Goal: Information Seeking & Learning: Learn about a topic

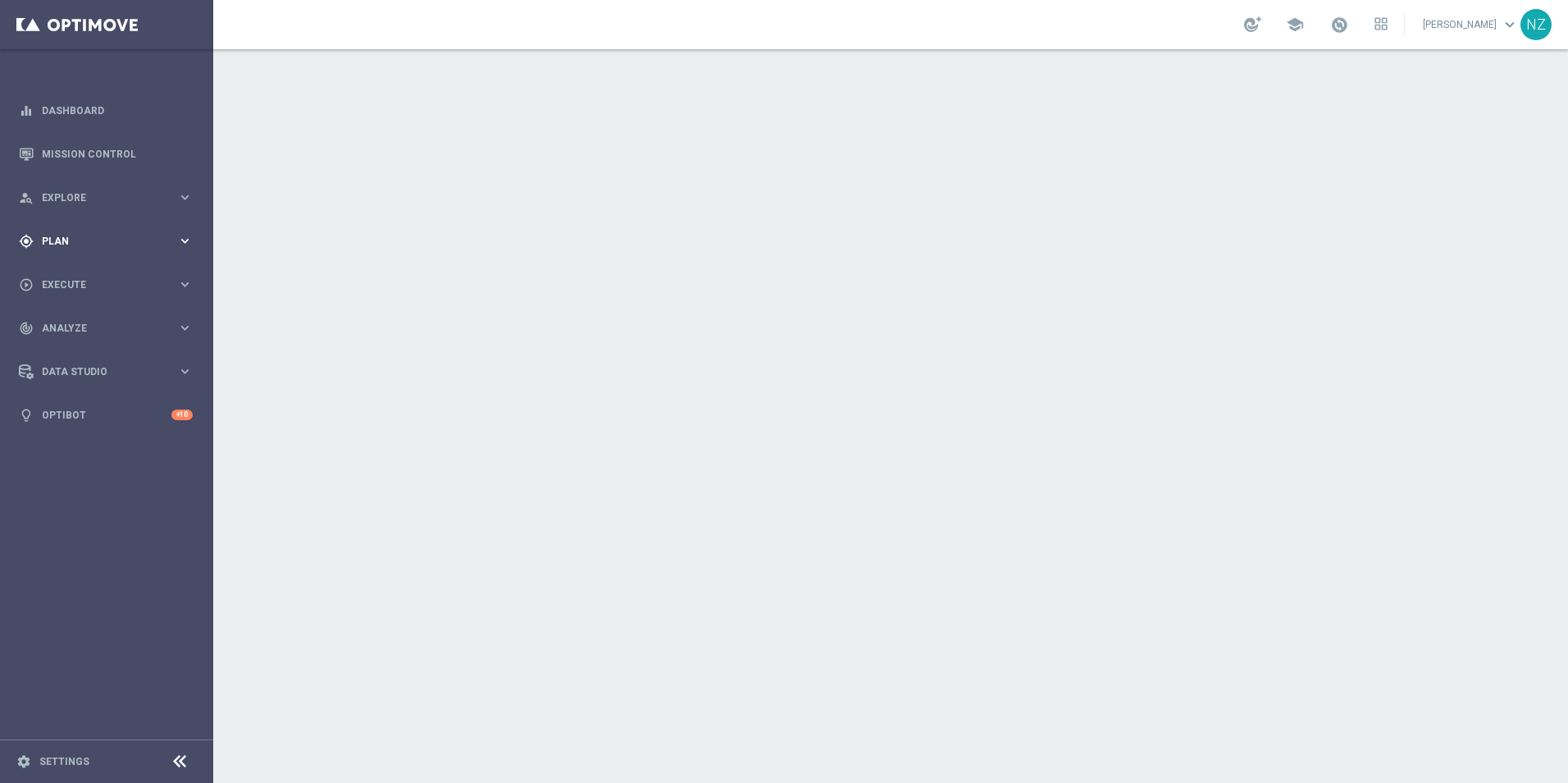
click at [95, 239] on span "Plan" at bounding box center [110, 241] width 135 height 10
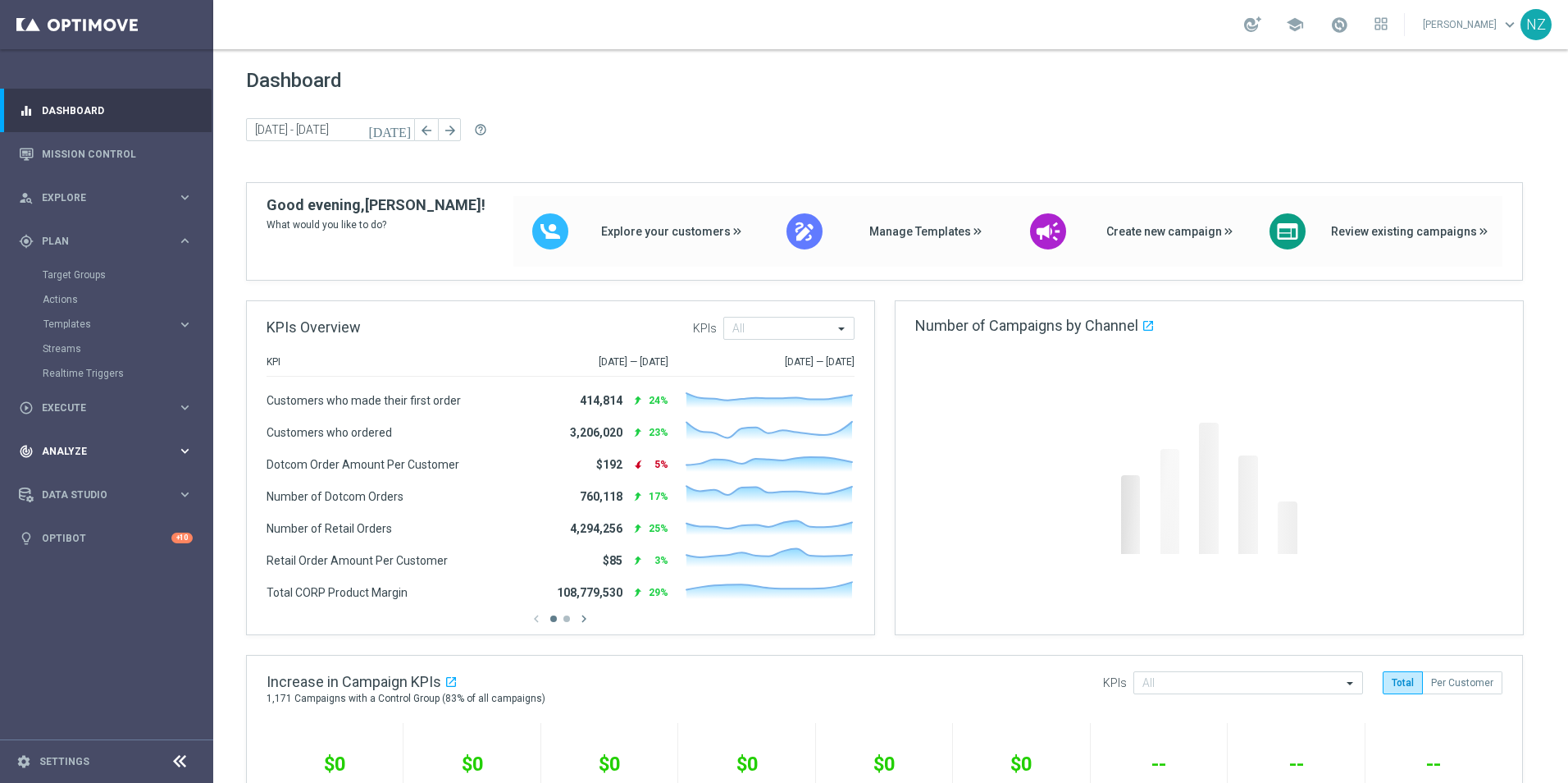
click at [81, 444] on div "track_changes Analyze" at bounding box center [98, 451] width 159 height 15
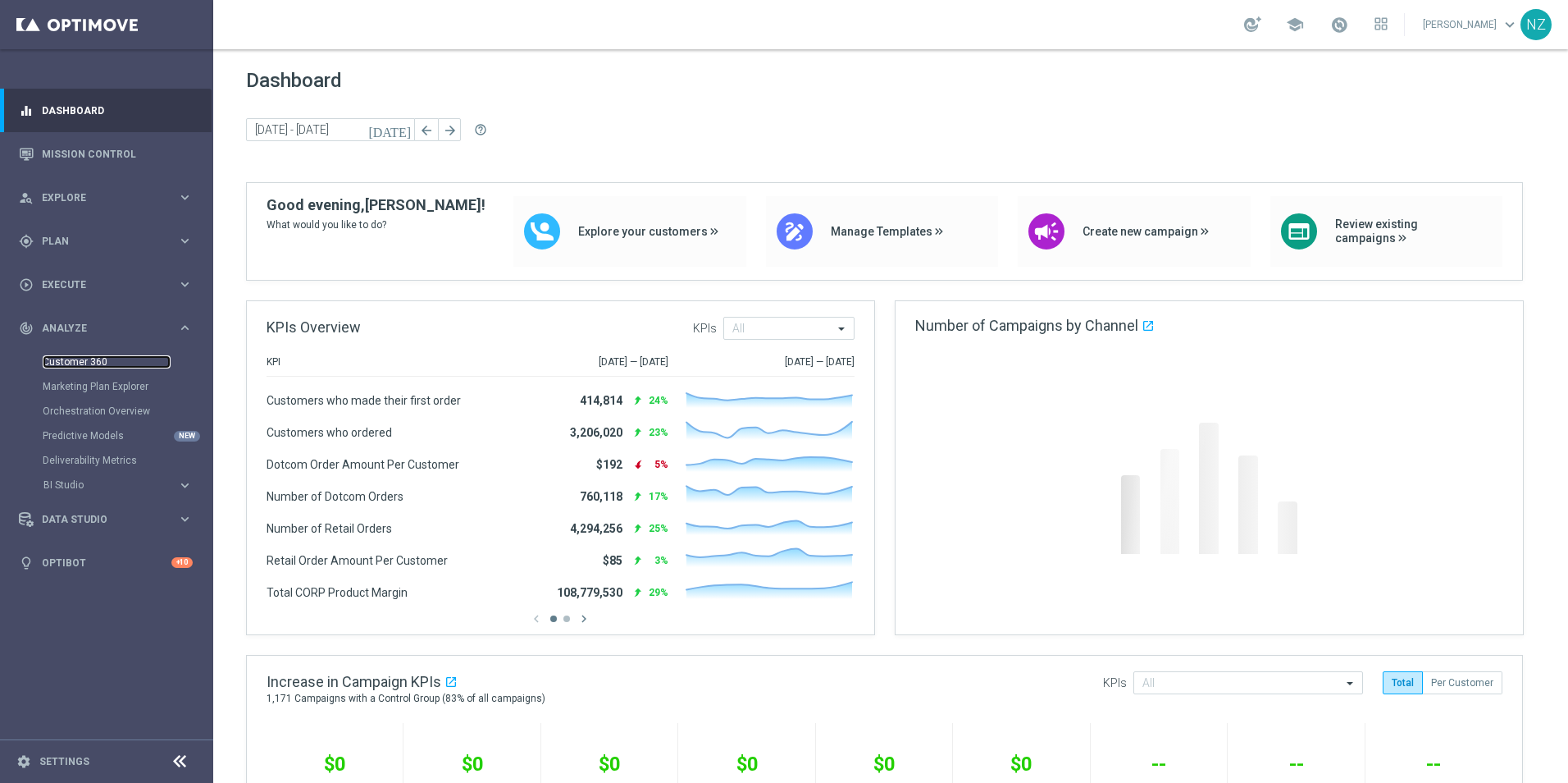
click at [80, 367] on link "Customer 360" at bounding box center [107, 362] width 128 height 14
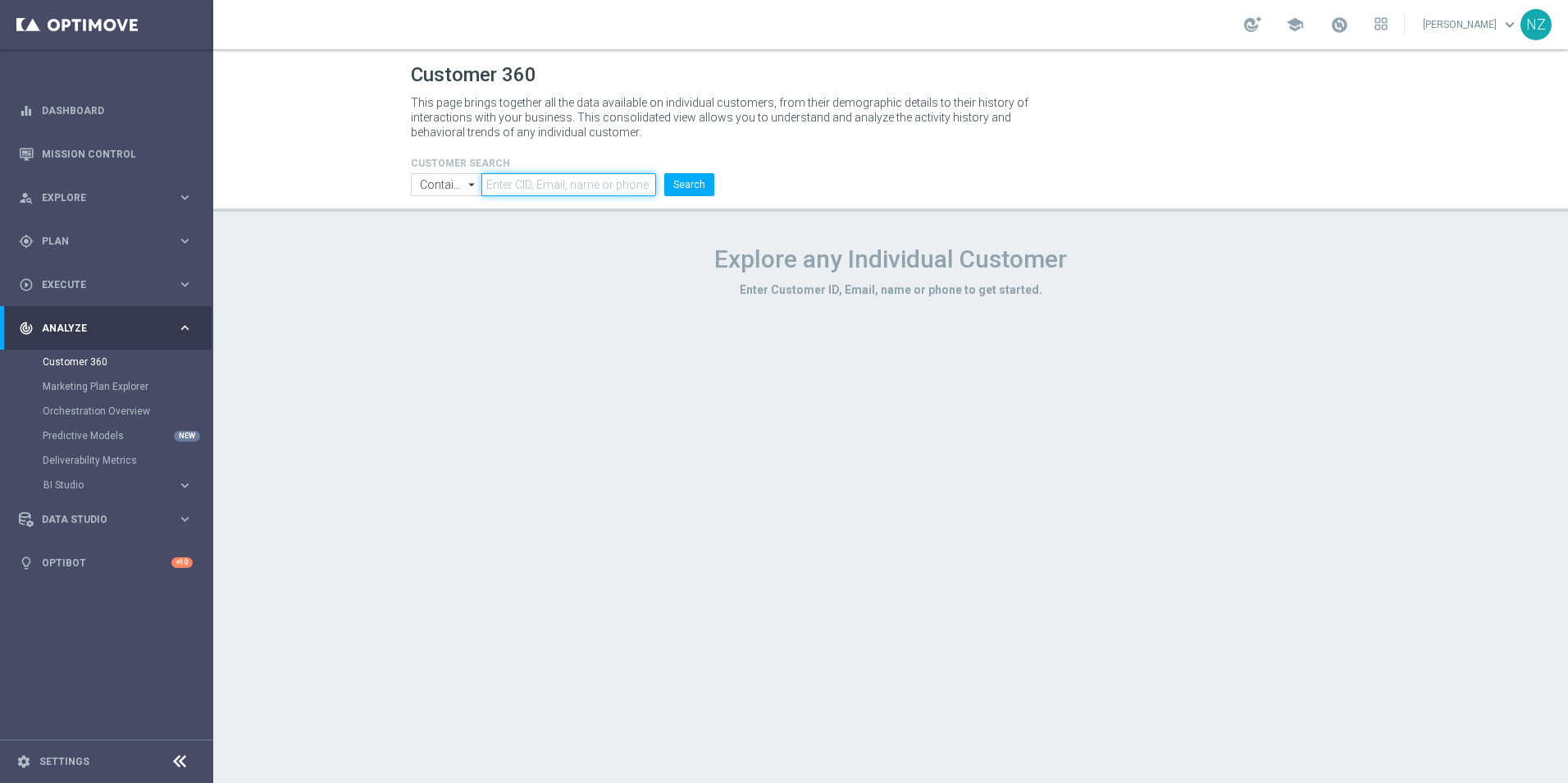
click at [518, 186] on input "text" at bounding box center [568, 184] width 175 height 23
paste input "alanna.denton@staples.com"
type input "alanna.denton@staples.com"
click at [702, 191] on button "Search" at bounding box center [689, 184] width 50 height 23
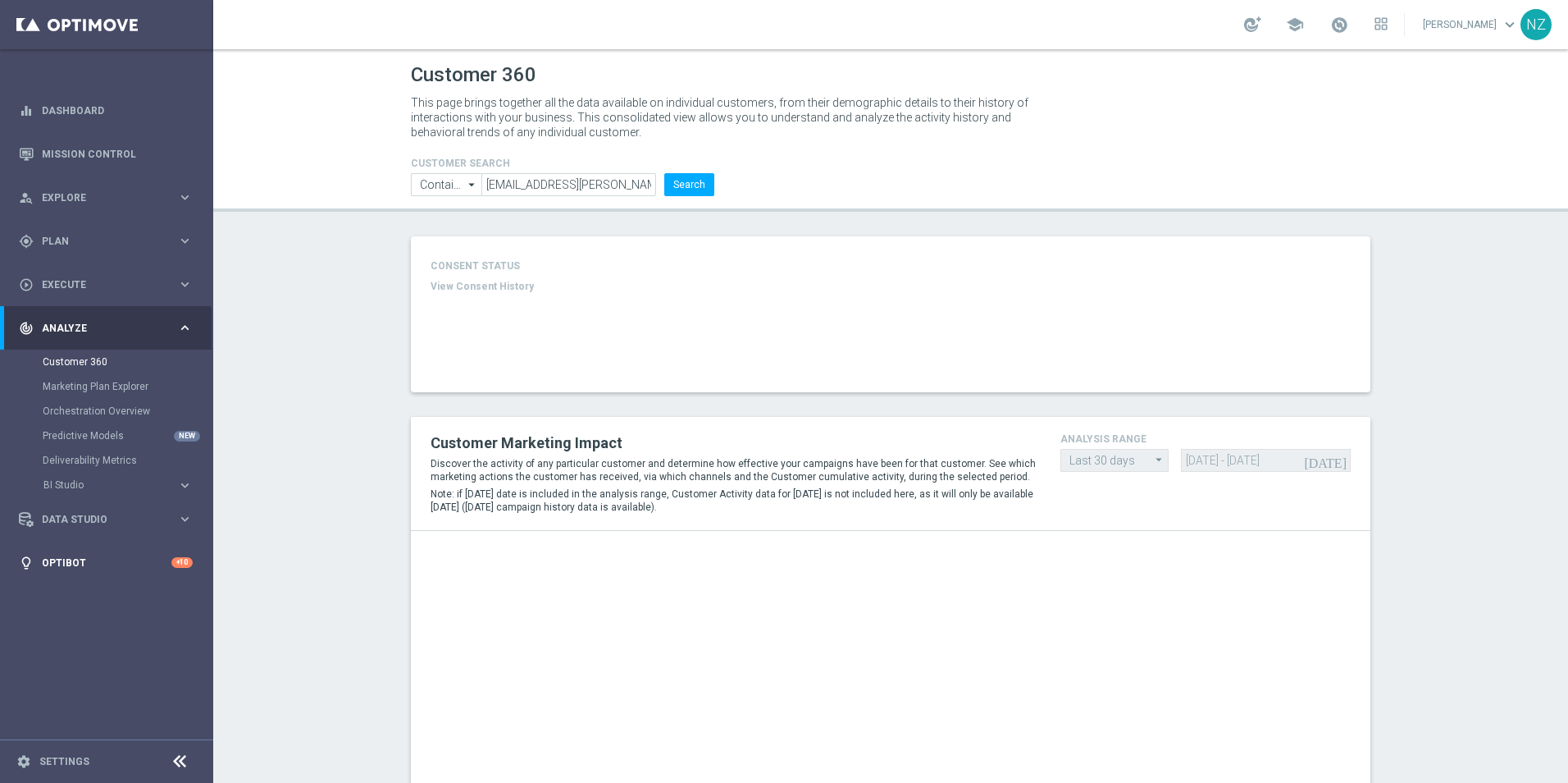
type input "Last 30 days"
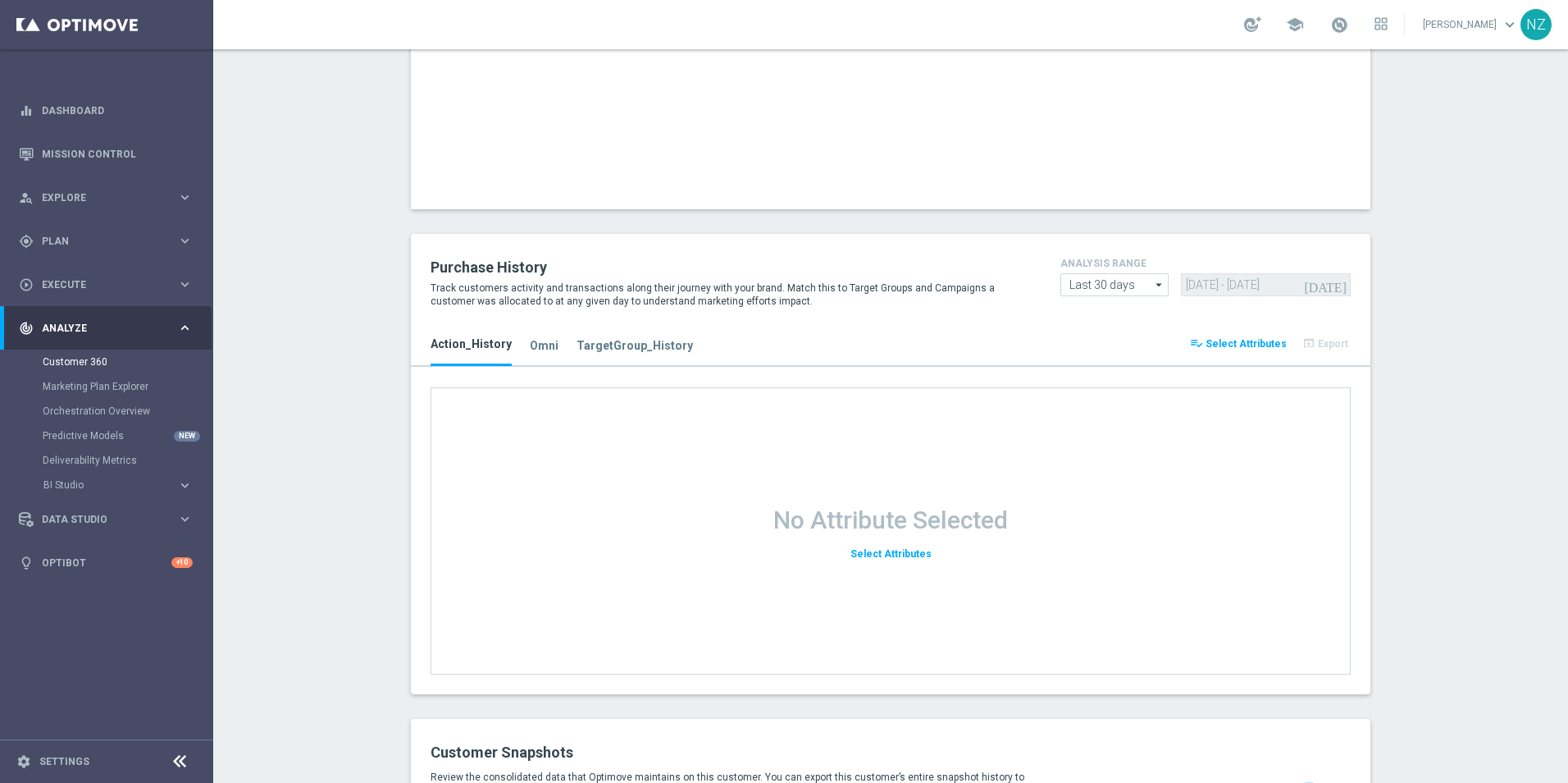
scroll to position [1508, 0]
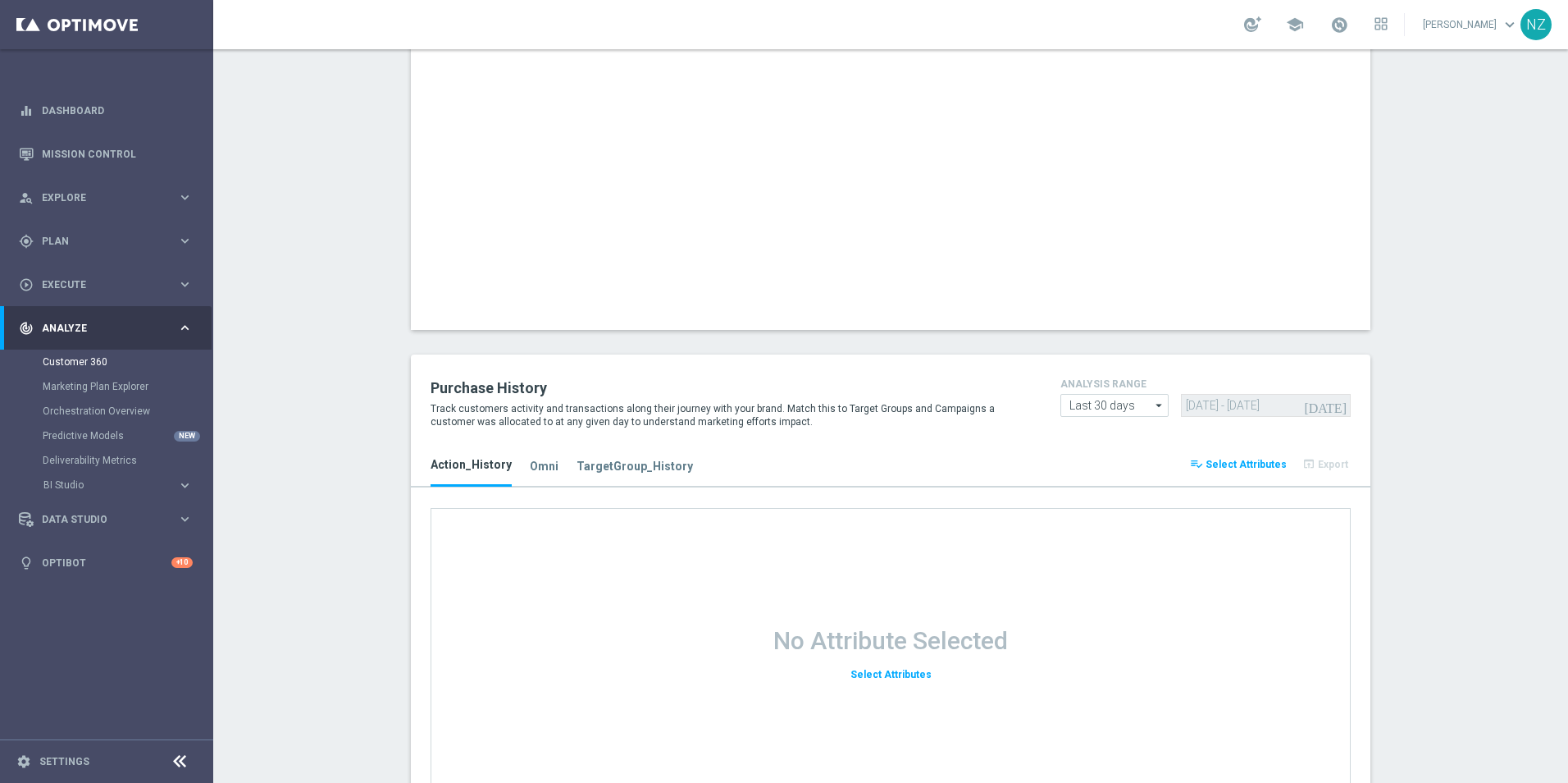
click at [1258, 456] on button "playlist_add_check Select Attributes" at bounding box center [1238, 464] width 102 height 23
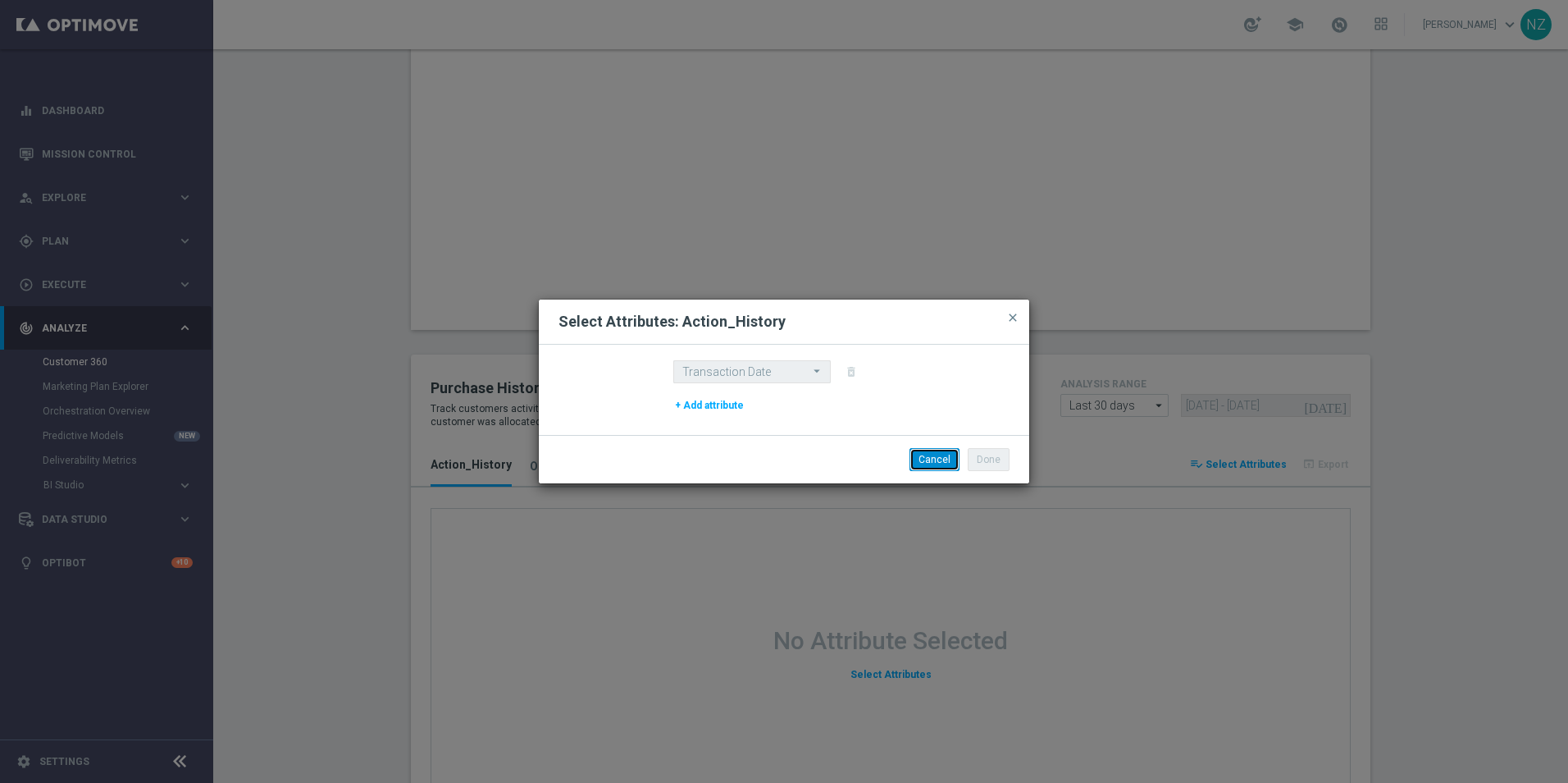
click at [937, 466] on button "Cancel" at bounding box center [934, 459] width 50 height 23
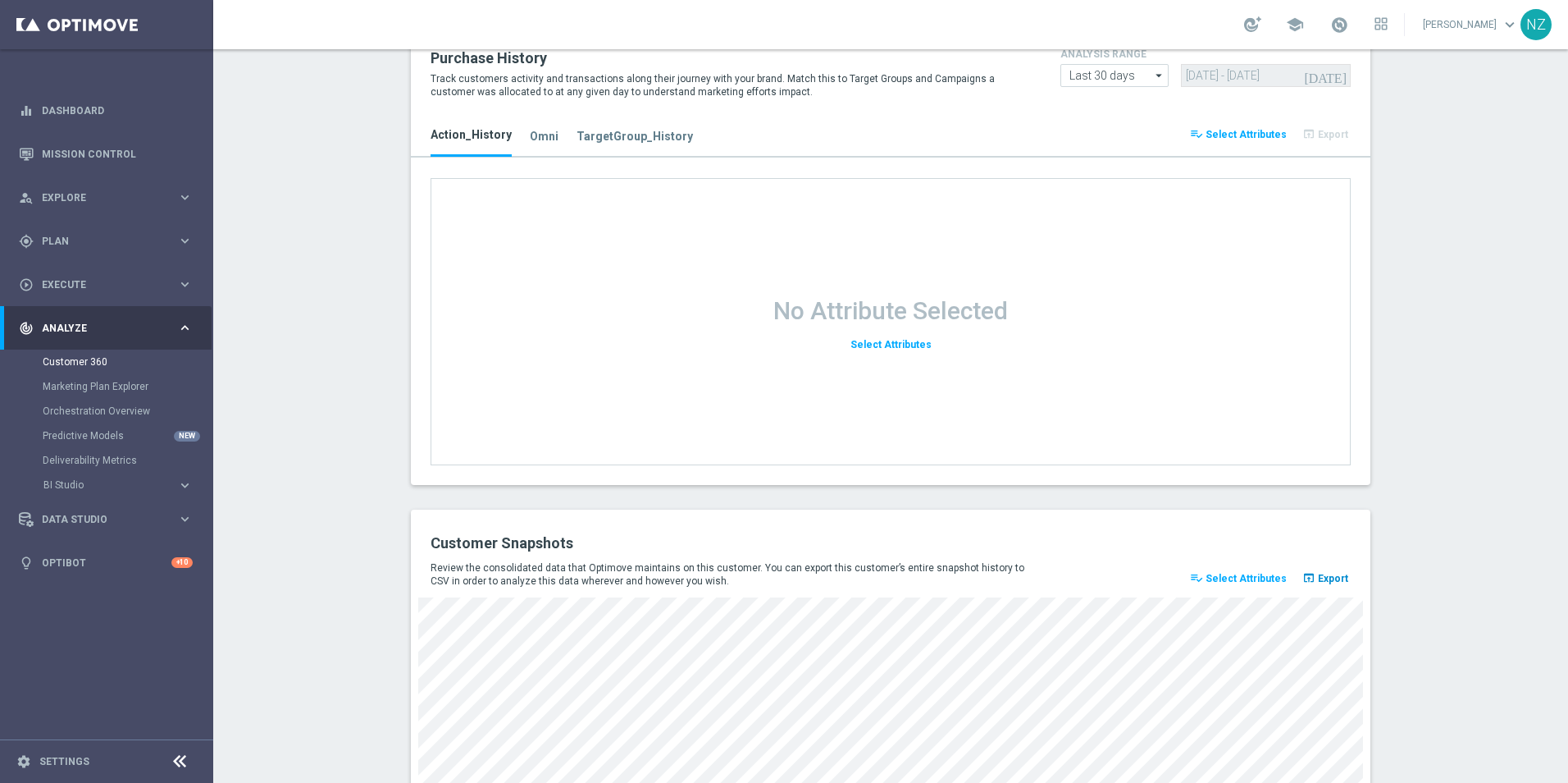
scroll to position [2001, 0]
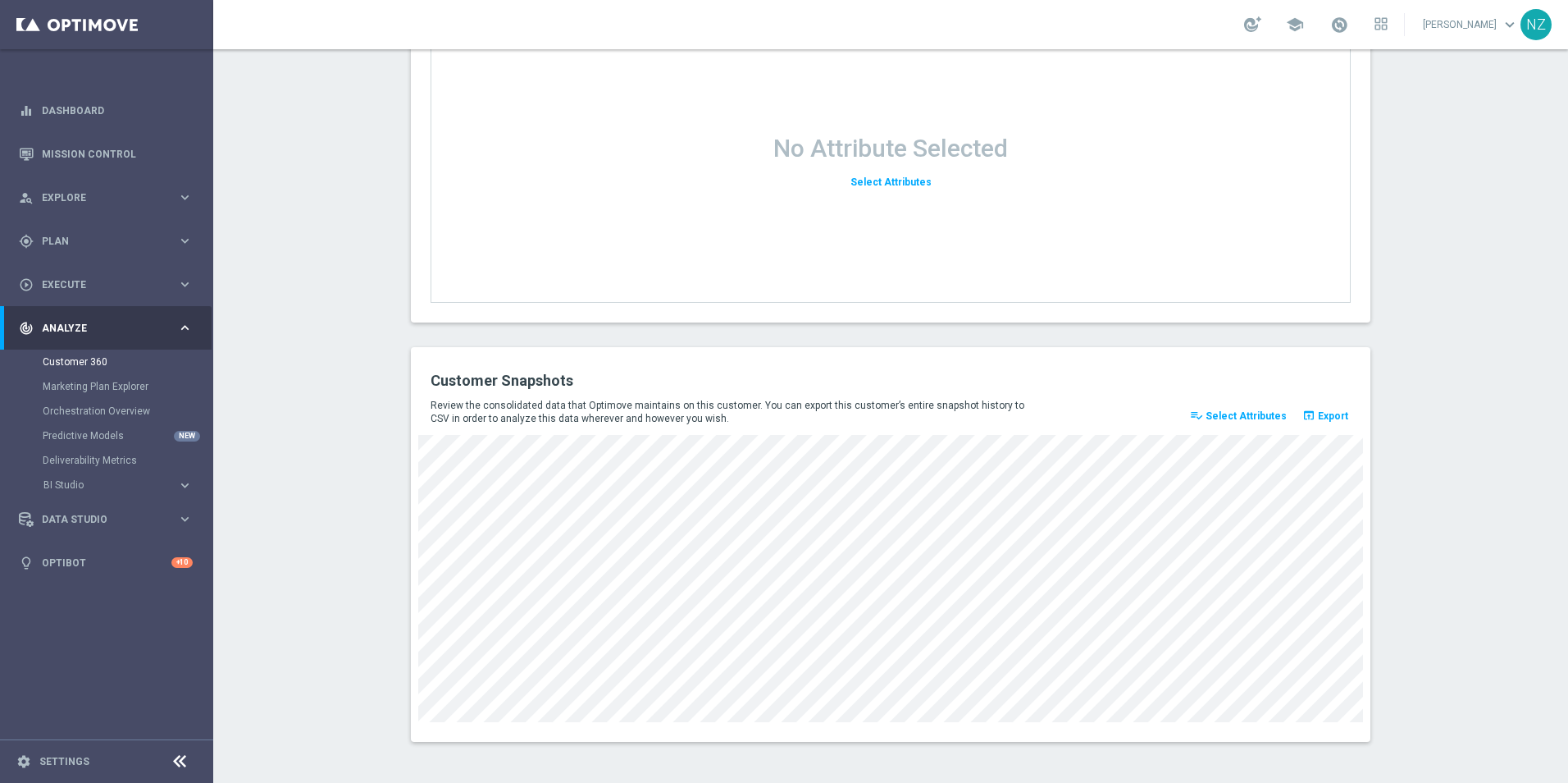
click at [1243, 429] on div "playlist_add_check Select Attributes open_in_browser Export" at bounding box center [1205, 419] width 315 height 30
click at [1242, 416] on span "Select Attributes" at bounding box center [1246, 416] width 81 height 12
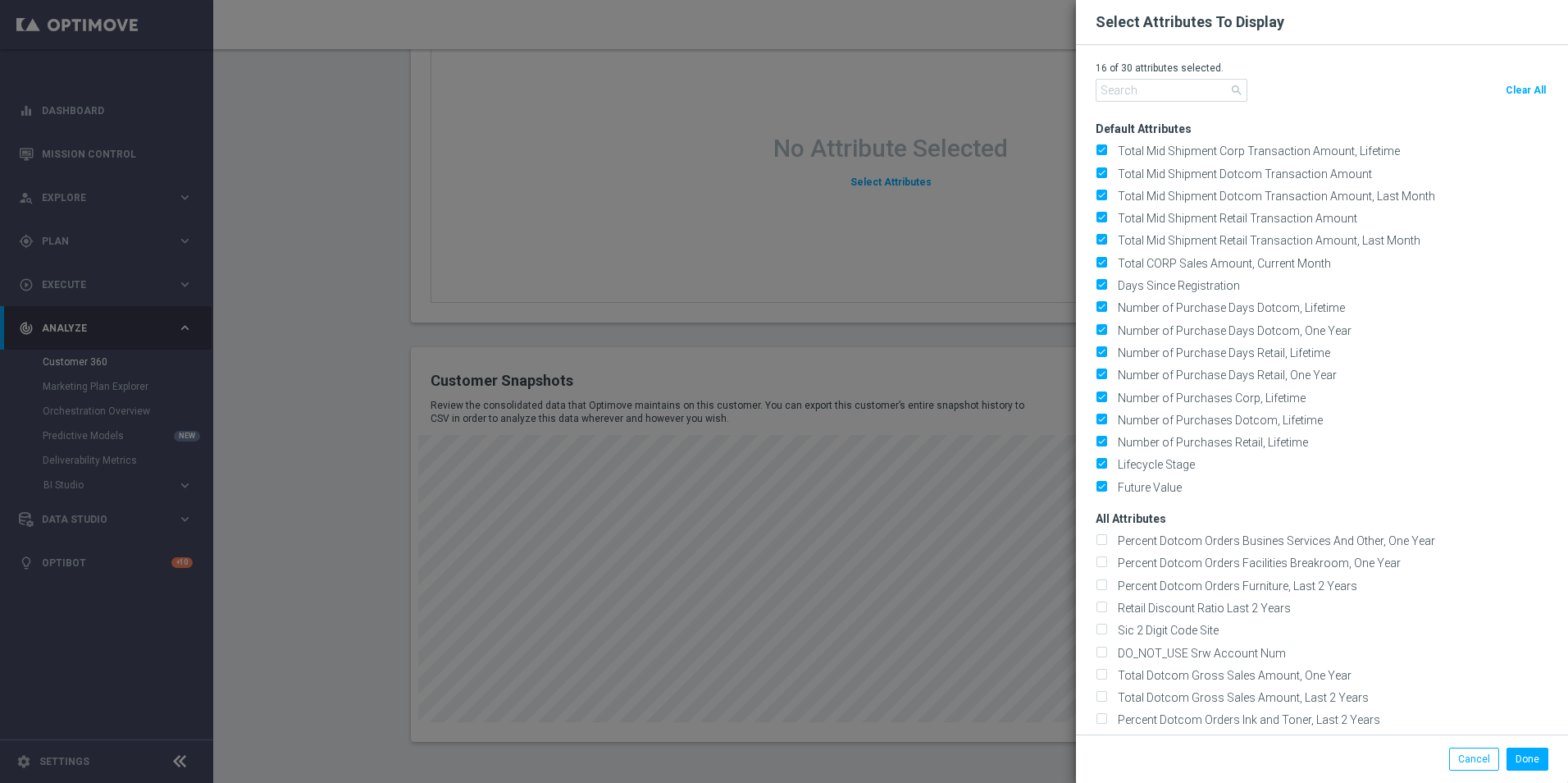
click at [1522, 90] on span "Clear All" at bounding box center [1526, 90] width 40 height 12
checkbox input "false"
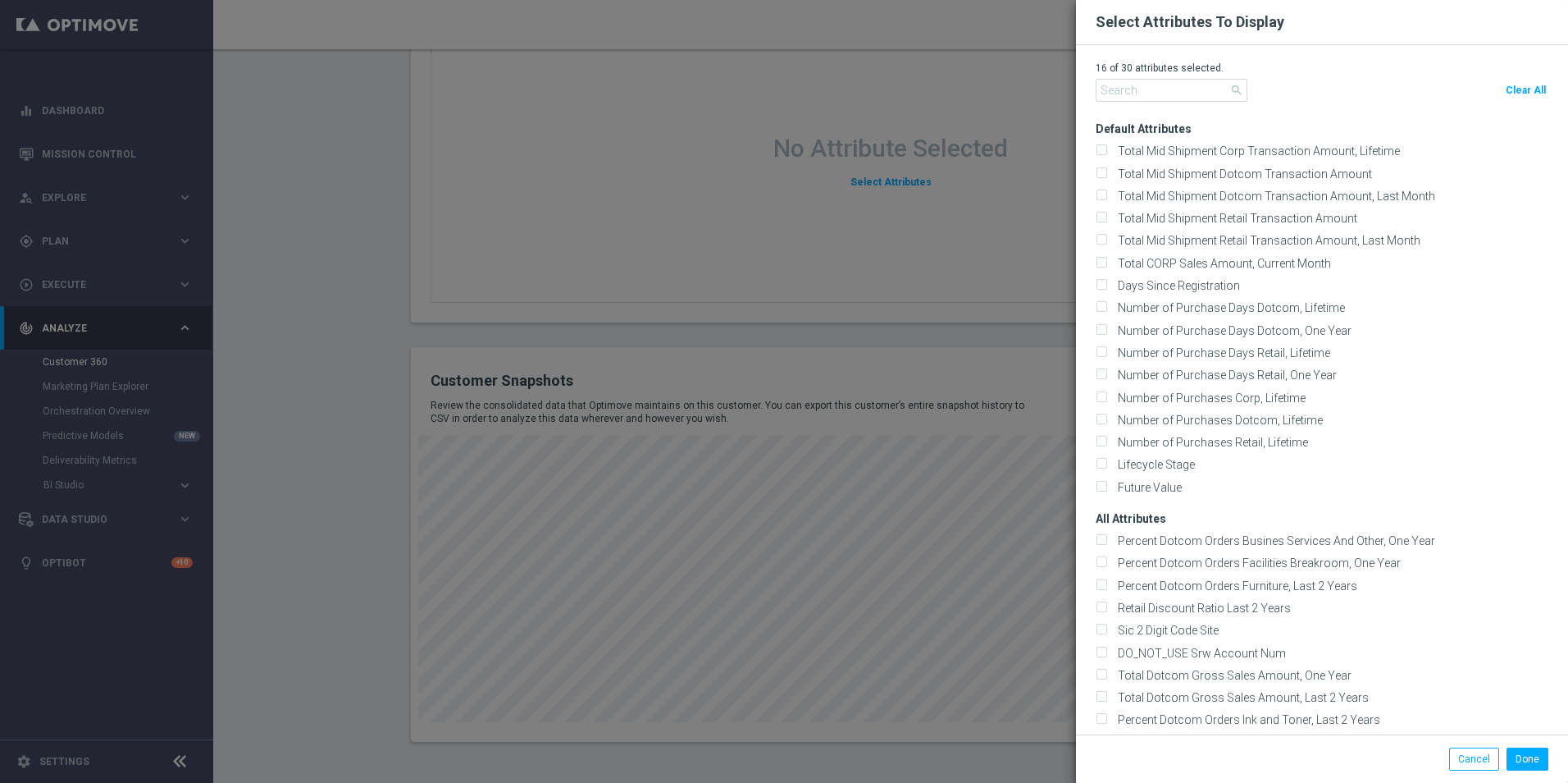
checkbox input "false"
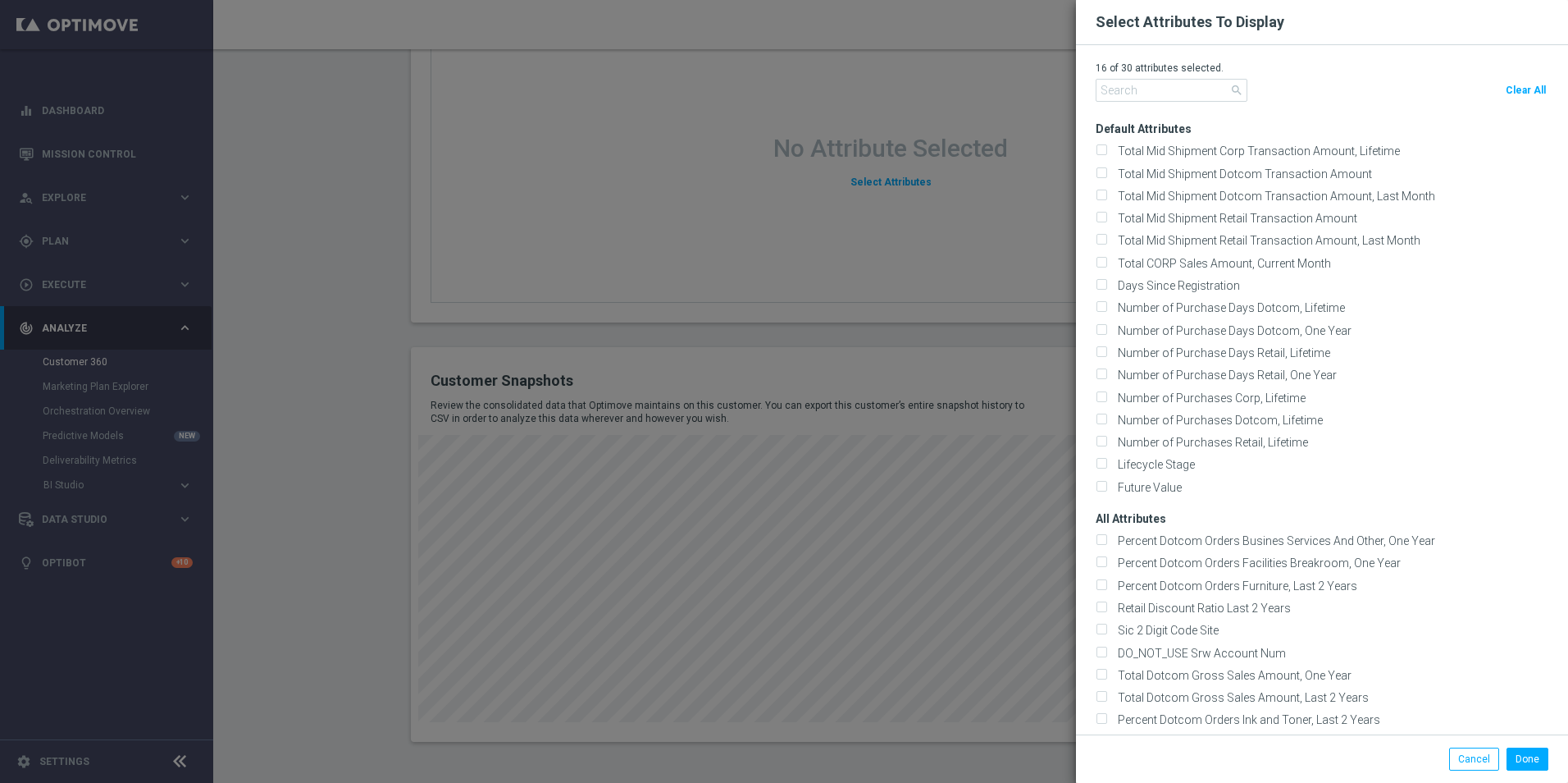
checkbox input "false"
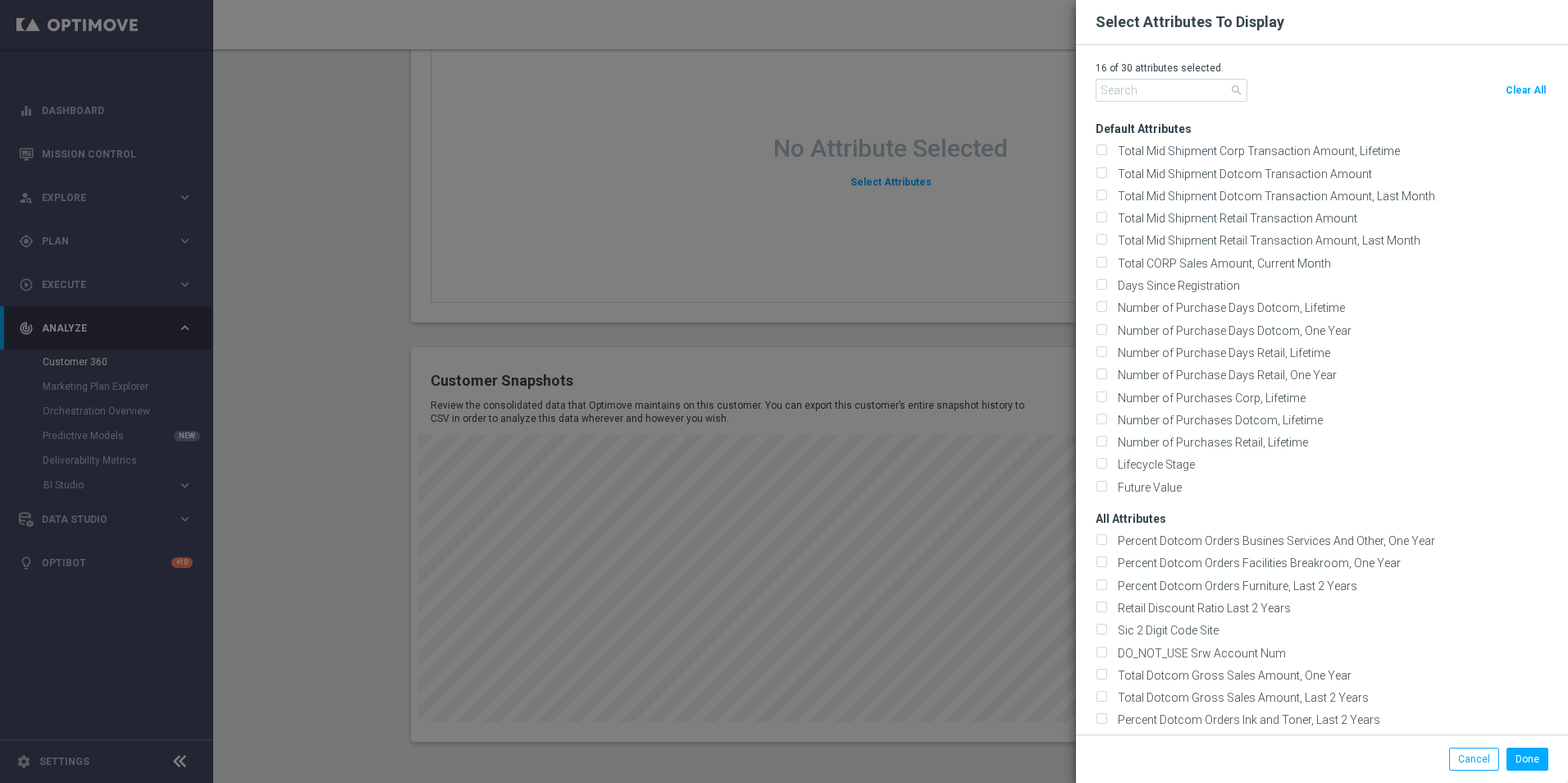
checkbox input "false"
click at [1150, 105] on div "0 of 30 attributes selected. search Clear All" at bounding box center [1322, 84] width 453 height 46
click at [1150, 94] on input "text" at bounding box center [1172, 89] width 152 height 23
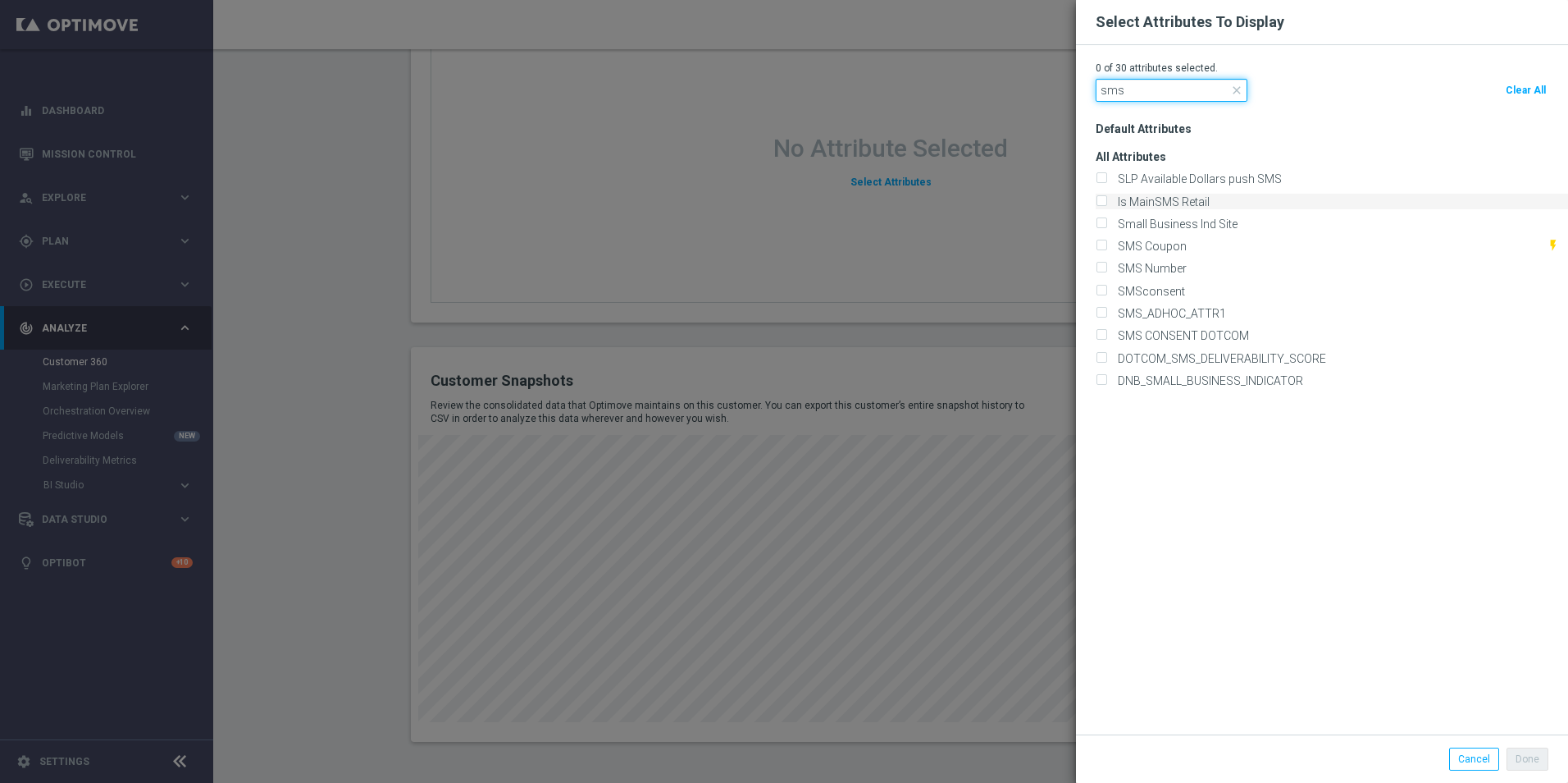
type input "sms"
click at [1102, 201] on input "Is MainSMS Retail" at bounding box center [1101, 202] width 11 height 11
checkbox input "true"
click at [1099, 336] on input "SMS CONSENT DOTCOM" at bounding box center [1101, 337] width 11 height 11
checkbox input "true"
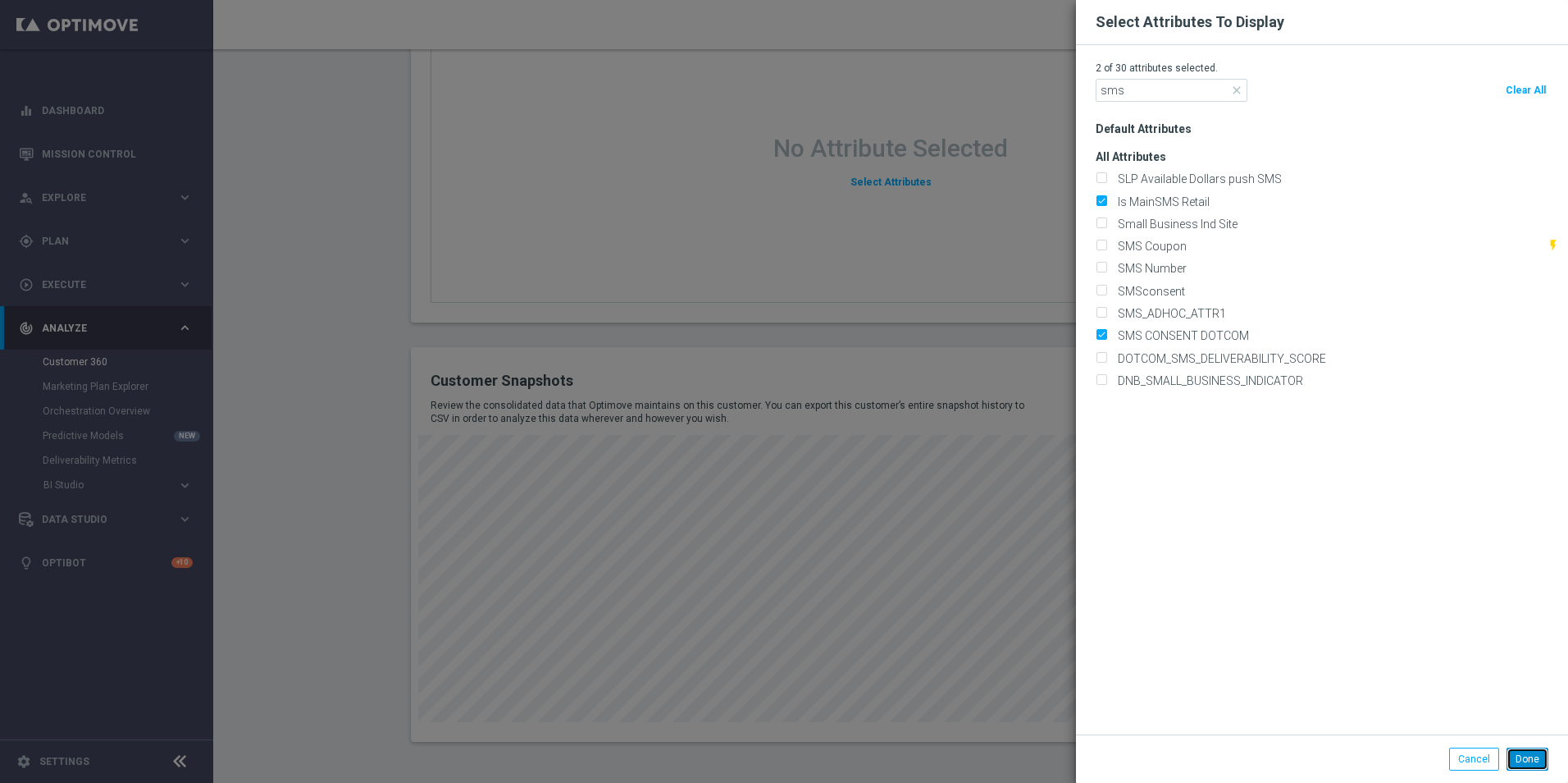
click at [1522, 764] on button "Done" at bounding box center [1528, 759] width 42 height 23
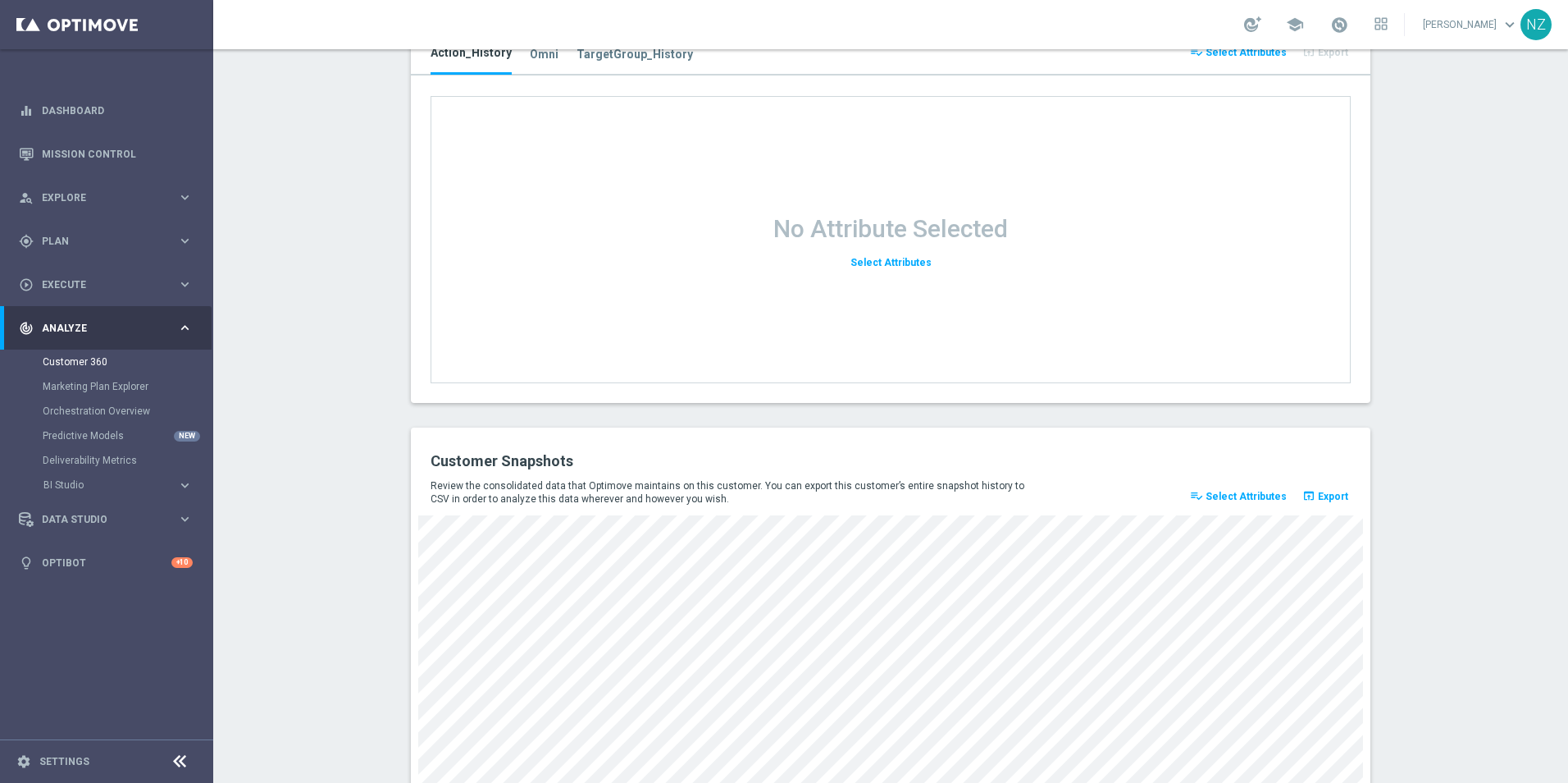
scroll to position [1590, 0]
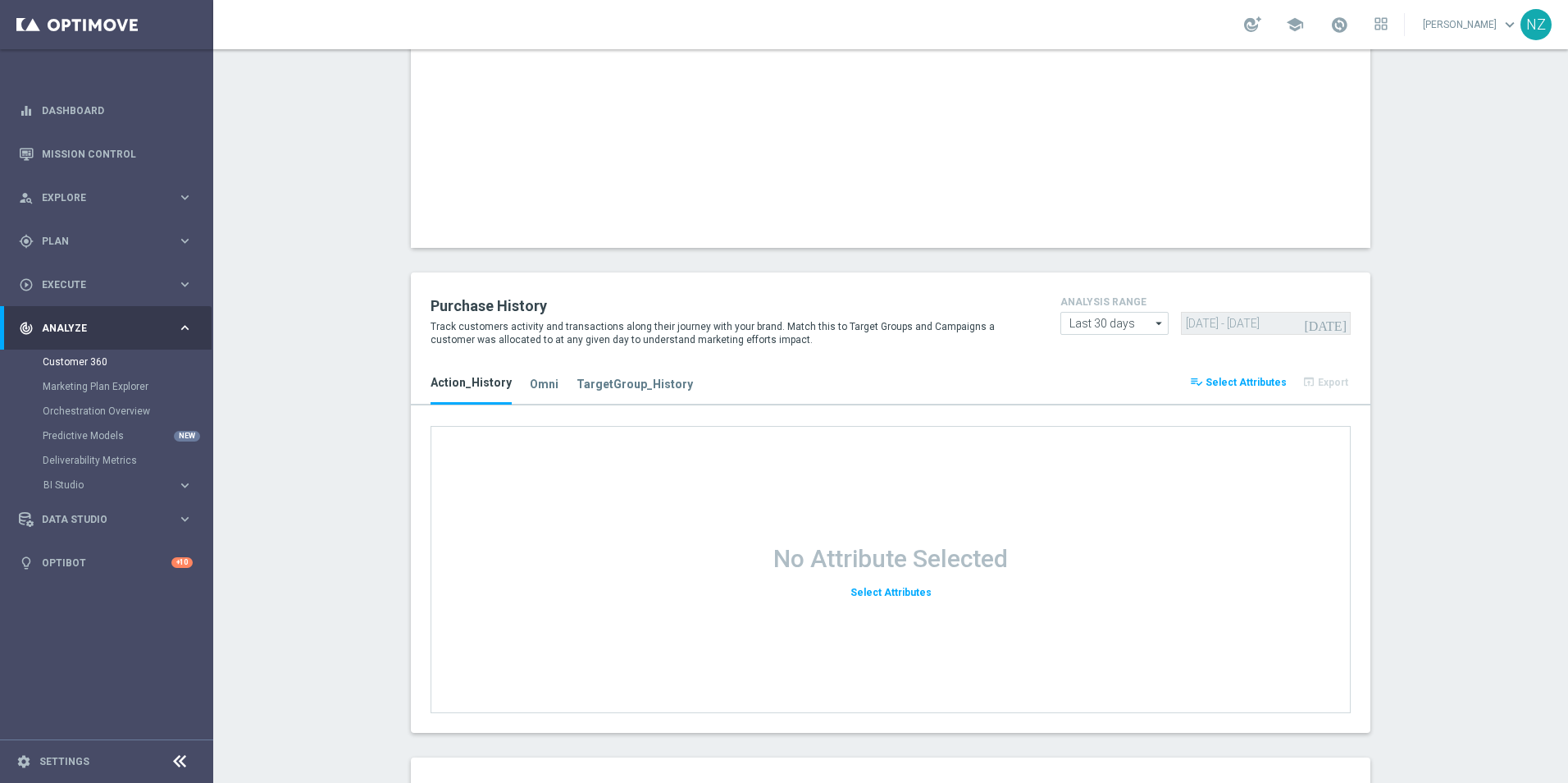
click at [583, 373] on button "TargetGroup_History" at bounding box center [637, 387] width 121 height 40
click at [472, 386] on h3 "Action_History" at bounding box center [471, 384] width 81 height 15
click at [892, 591] on span "Select Attributes" at bounding box center [891, 592] width 81 height 12
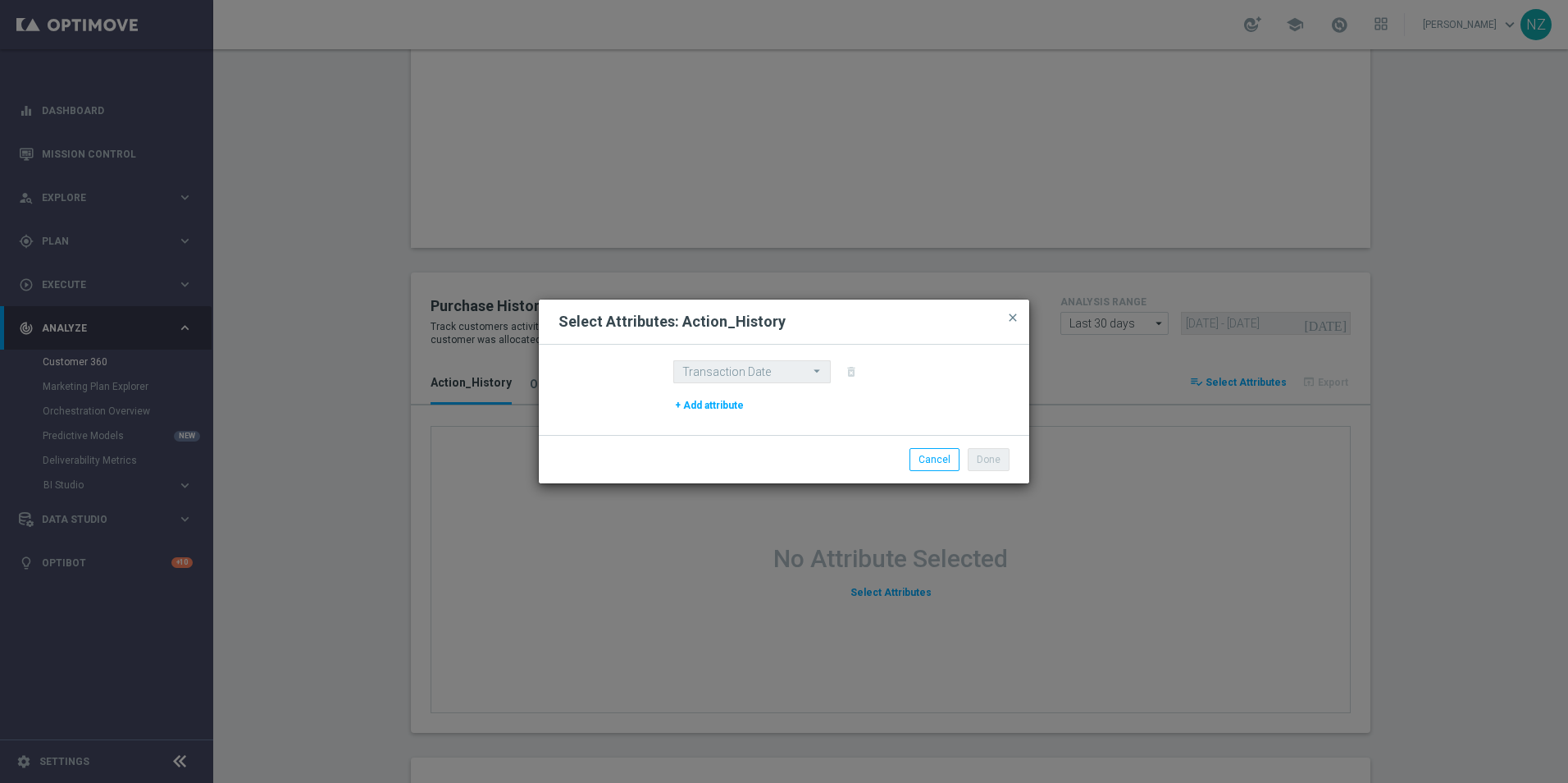
click at [733, 407] on button "+ Add attribute" at bounding box center [709, 405] width 73 height 18
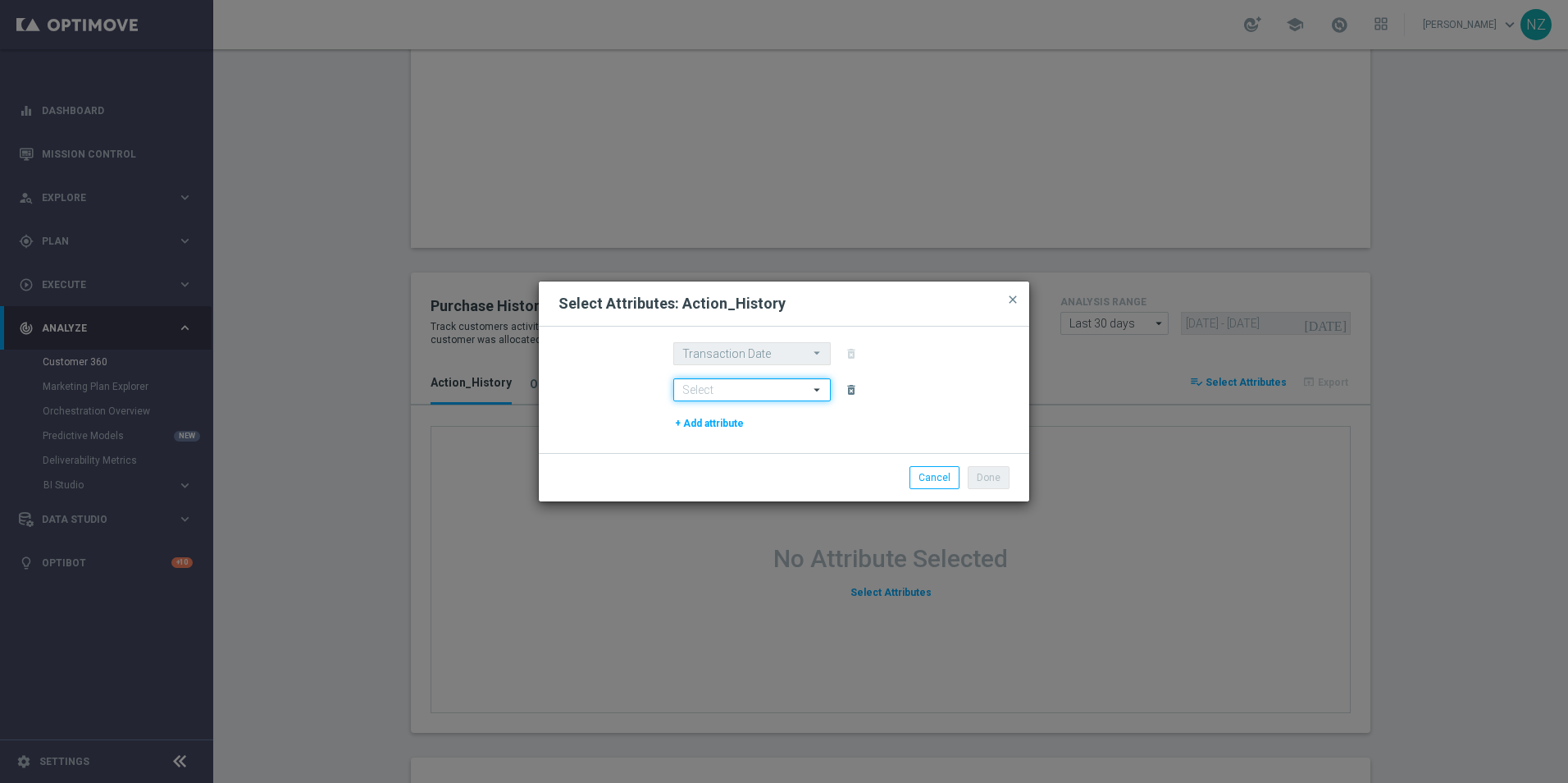
click at [731, 396] on input at bounding box center [752, 389] width 158 height 23
click at [729, 412] on div "ACTION_NAME" at bounding box center [714, 413] width 67 height 15
type input "ACTION_NAME"
click at [986, 483] on button "Done" at bounding box center [989, 477] width 42 height 23
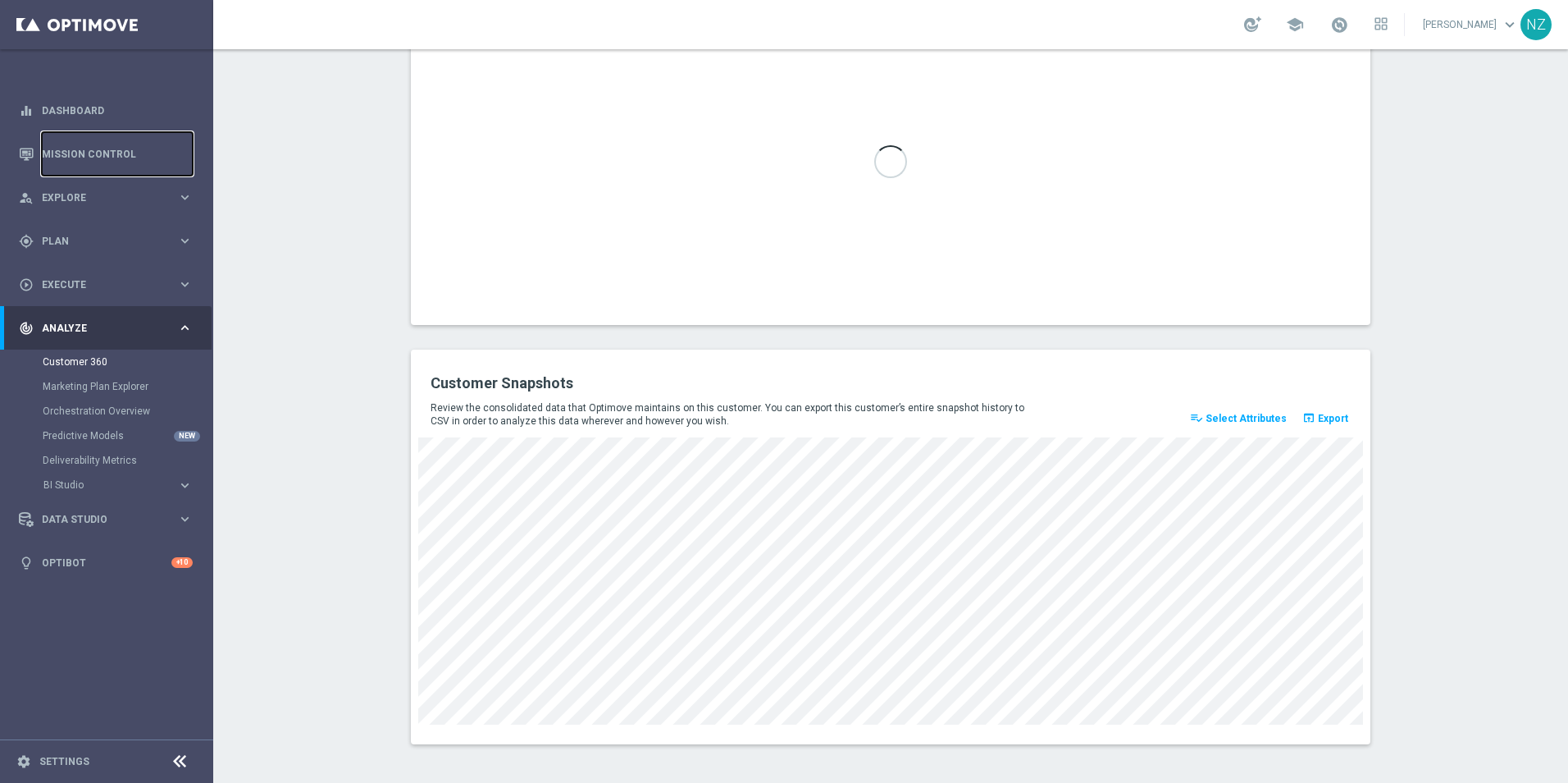
scroll to position [2001, 0]
click at [1242, 419] on span "Select Attributes" at bounding box center [1246, 416] width 81 height 12
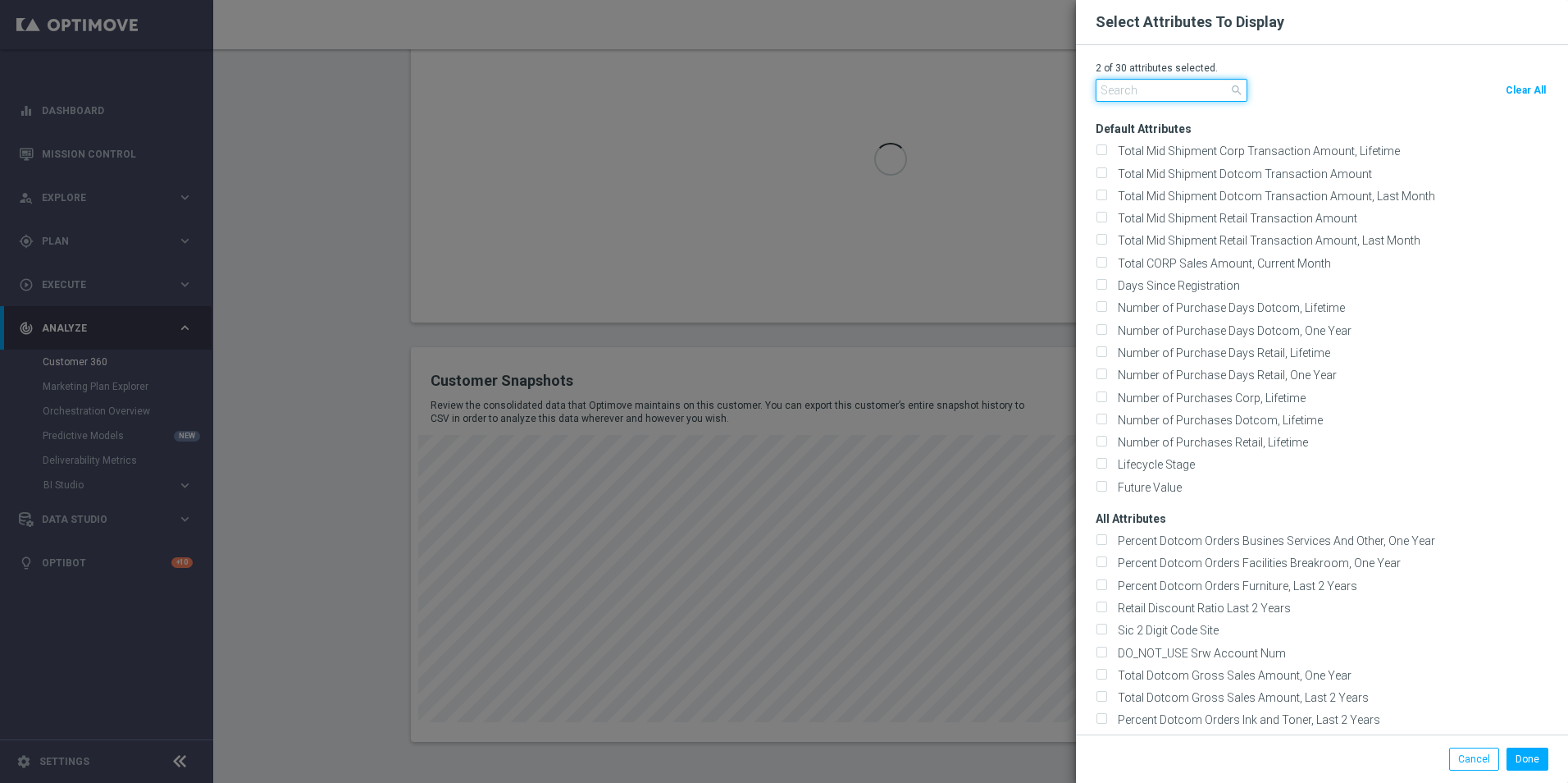
click at [1136, 89] on input "text" at bounding box center [1172, 89] width 152 height 23
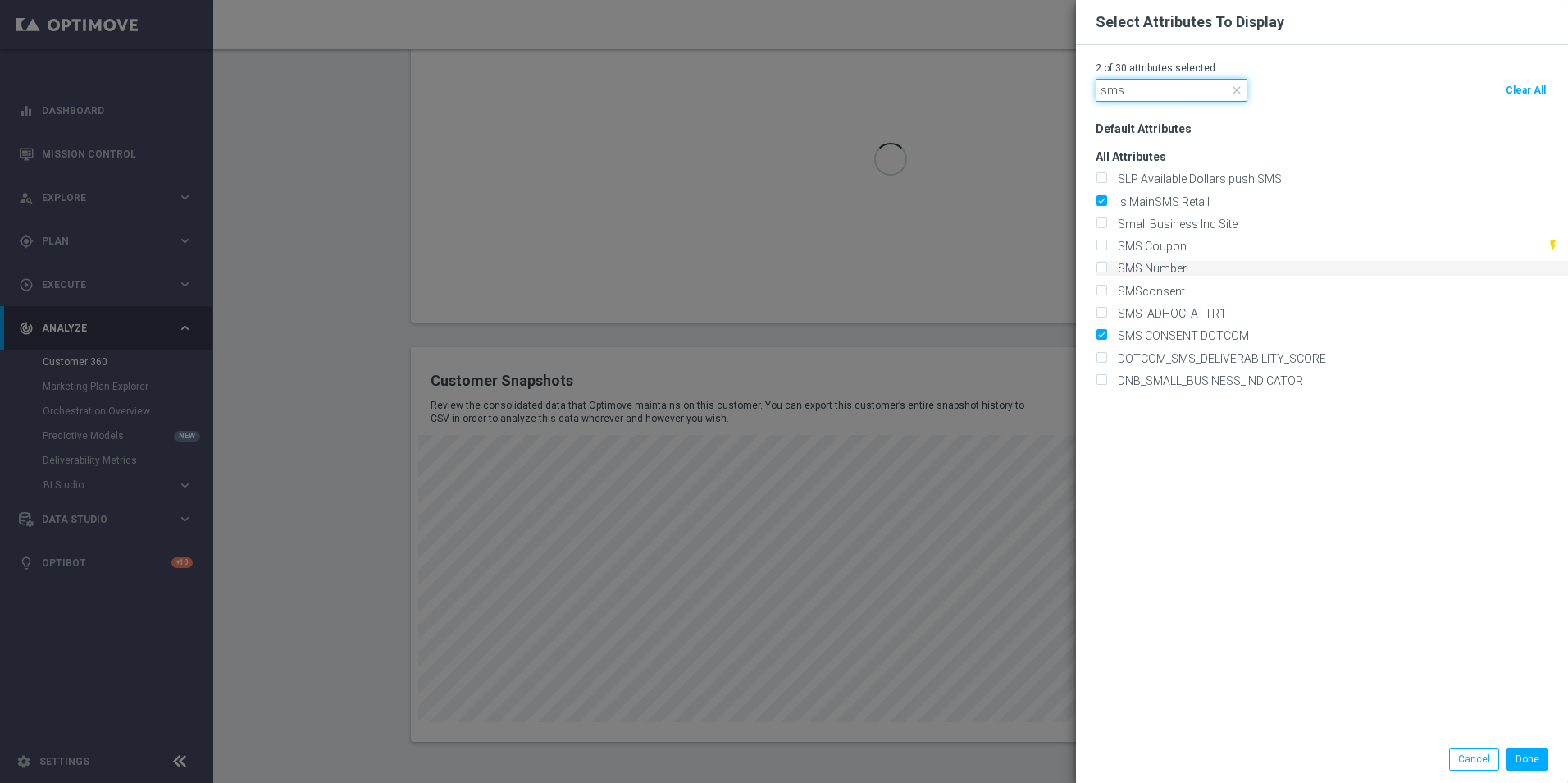
type input "sms"
click at [1104, 266] on input "SMS Number" at bounding box center [1101, 269] width 11 height 11
checkbox input "true"
click at [1522, 760] on button "Done" at bounding box center [1528, 759] width 42 height 23
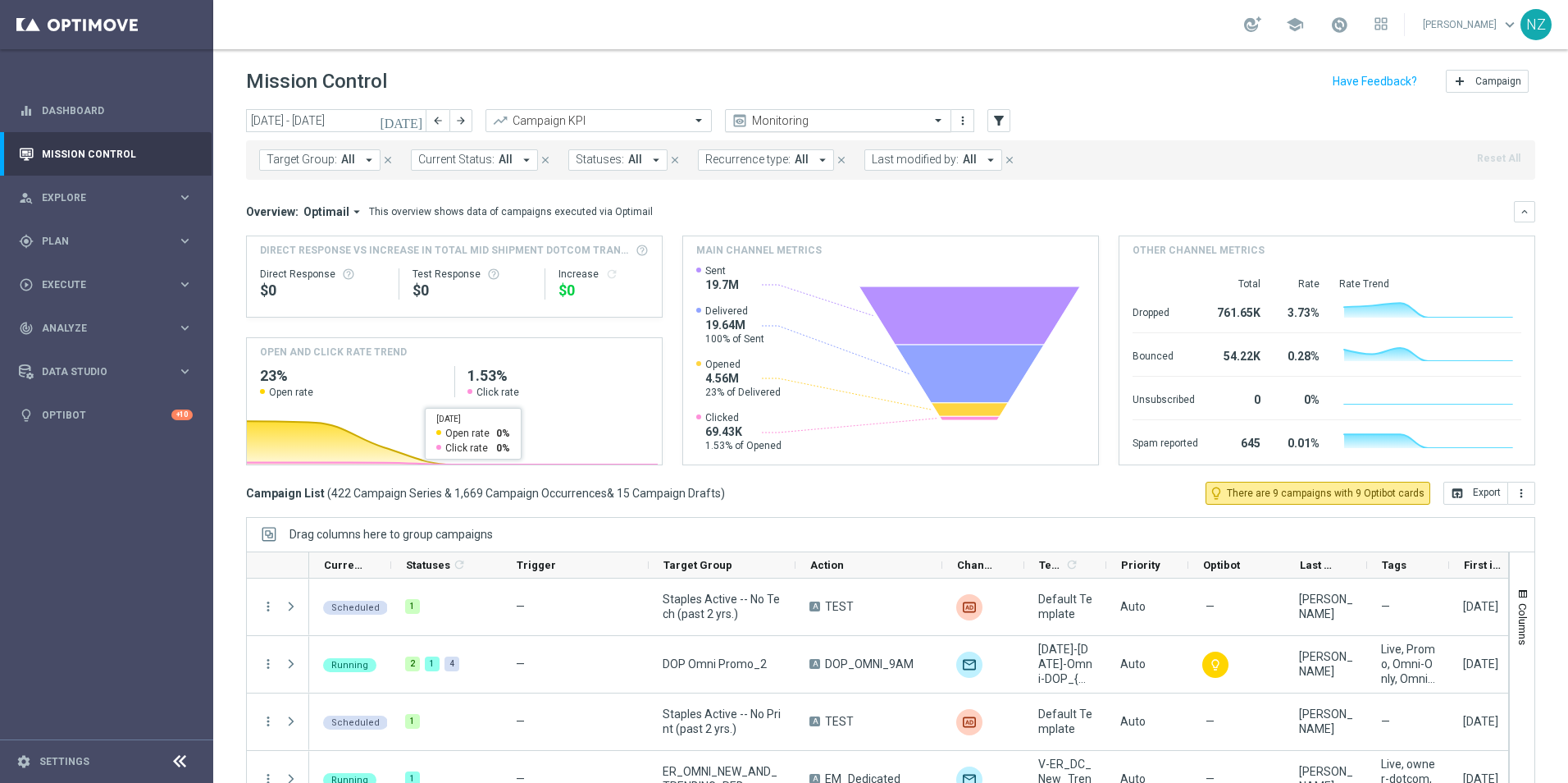
click at [773, 114] on input "text" at bounding box center [822, 121] width 175 height 14
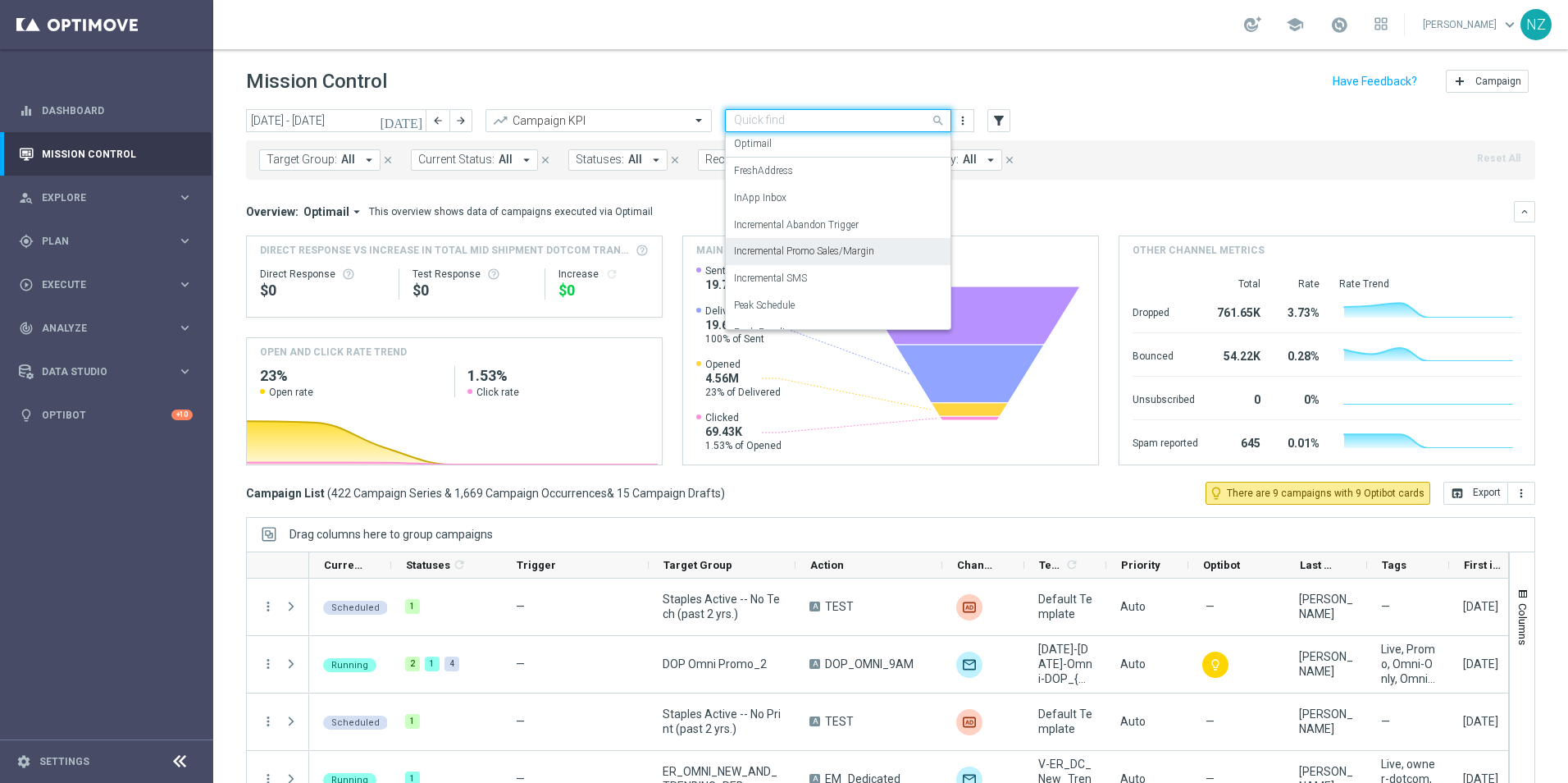
scroll to position [101, 0]
drag, startPoint x: 785, startPoint y: 254, endPoint x: 1024, endPoint y: 222, distance: 241.1
click at [785, 253] on label "Incremental SMS" at bounding box center [770, 260] width 73 height 14
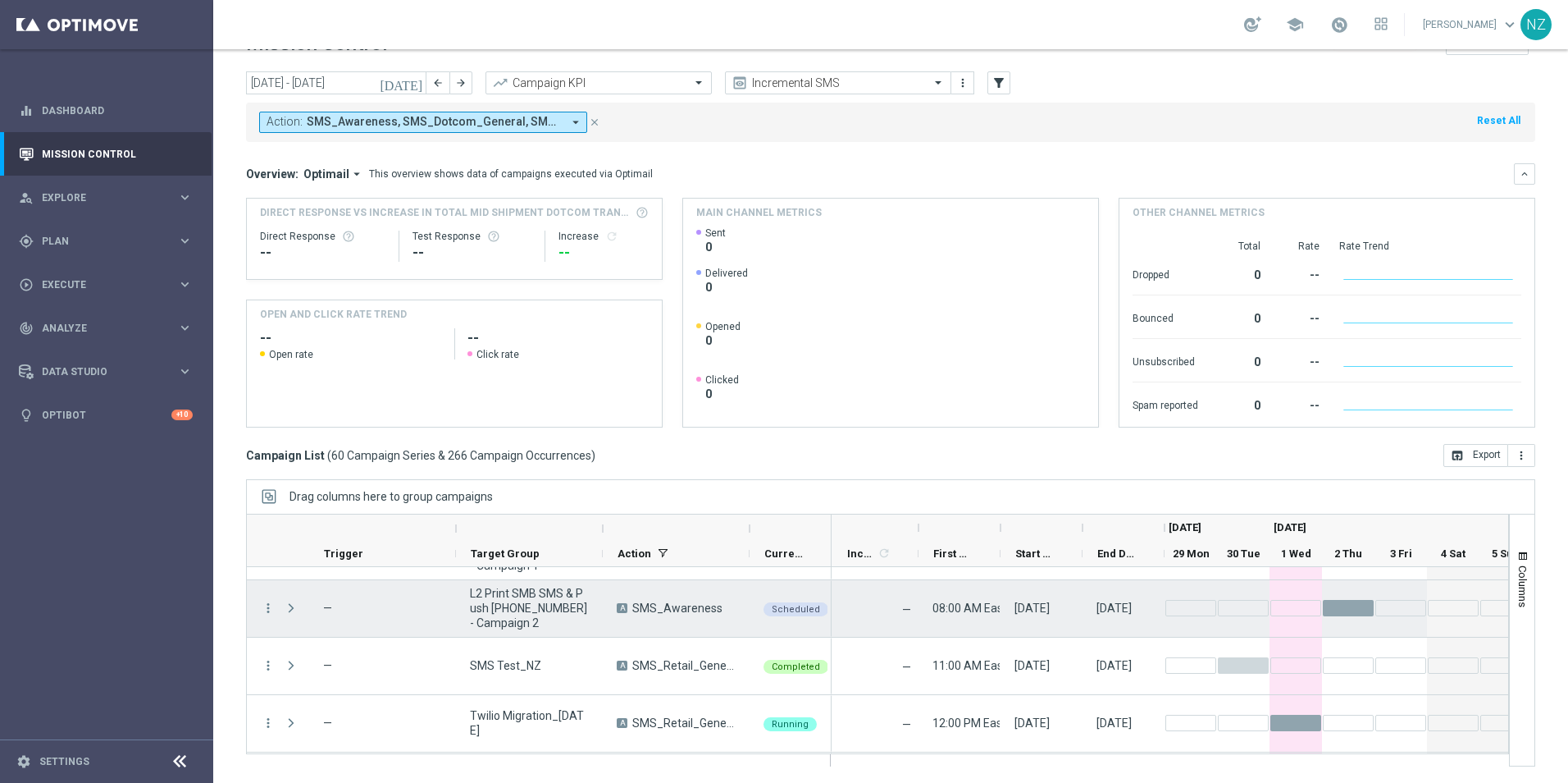
scroll to position [3259, 0]
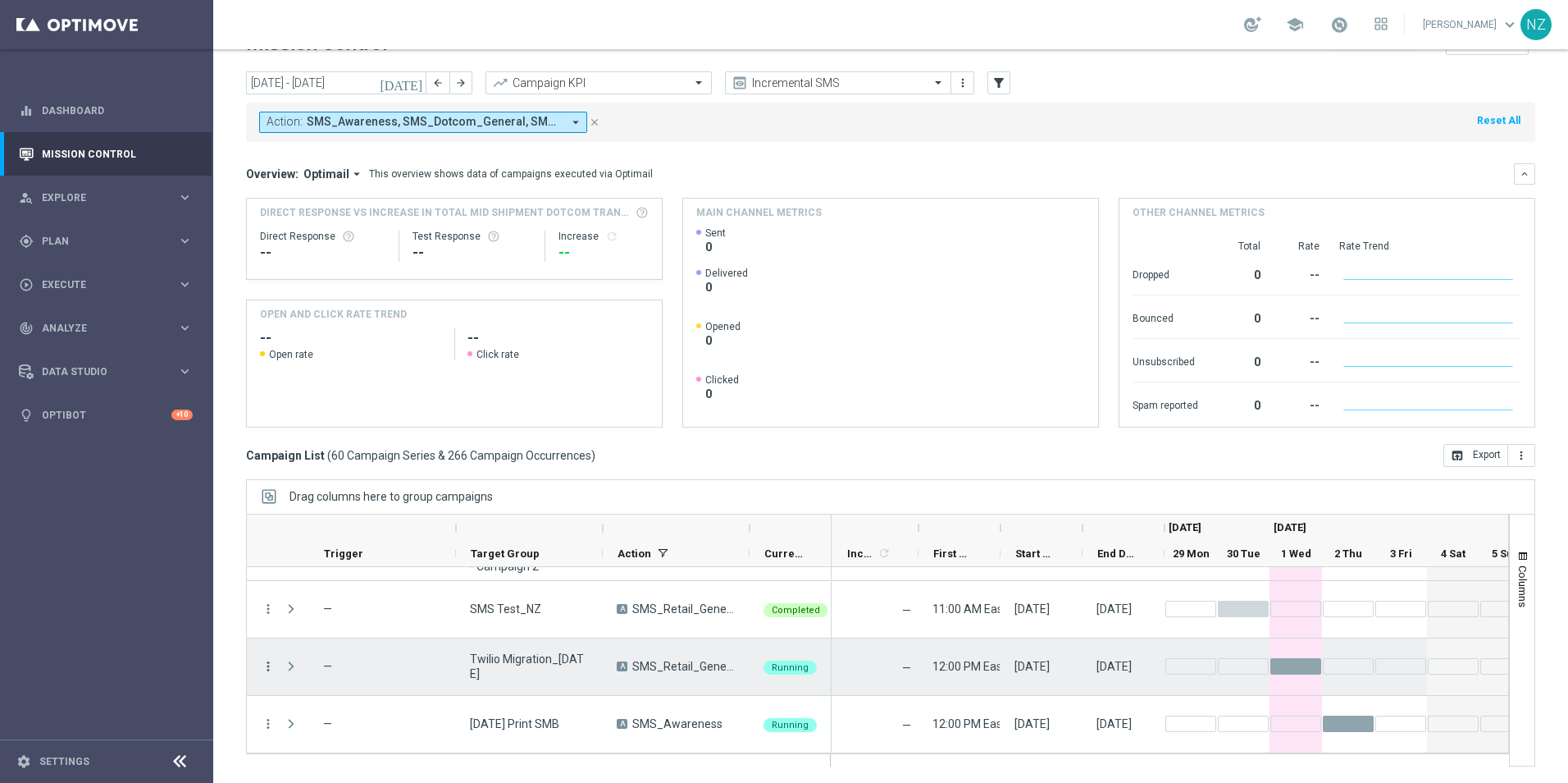
click at [267, 669] on icon "more_vert" at bounding box center [268, 667] width 15 height 15
click at [345, 542] on span "Eligibility & Exclusion" at bounding box center [349, 541] width 98 height 12
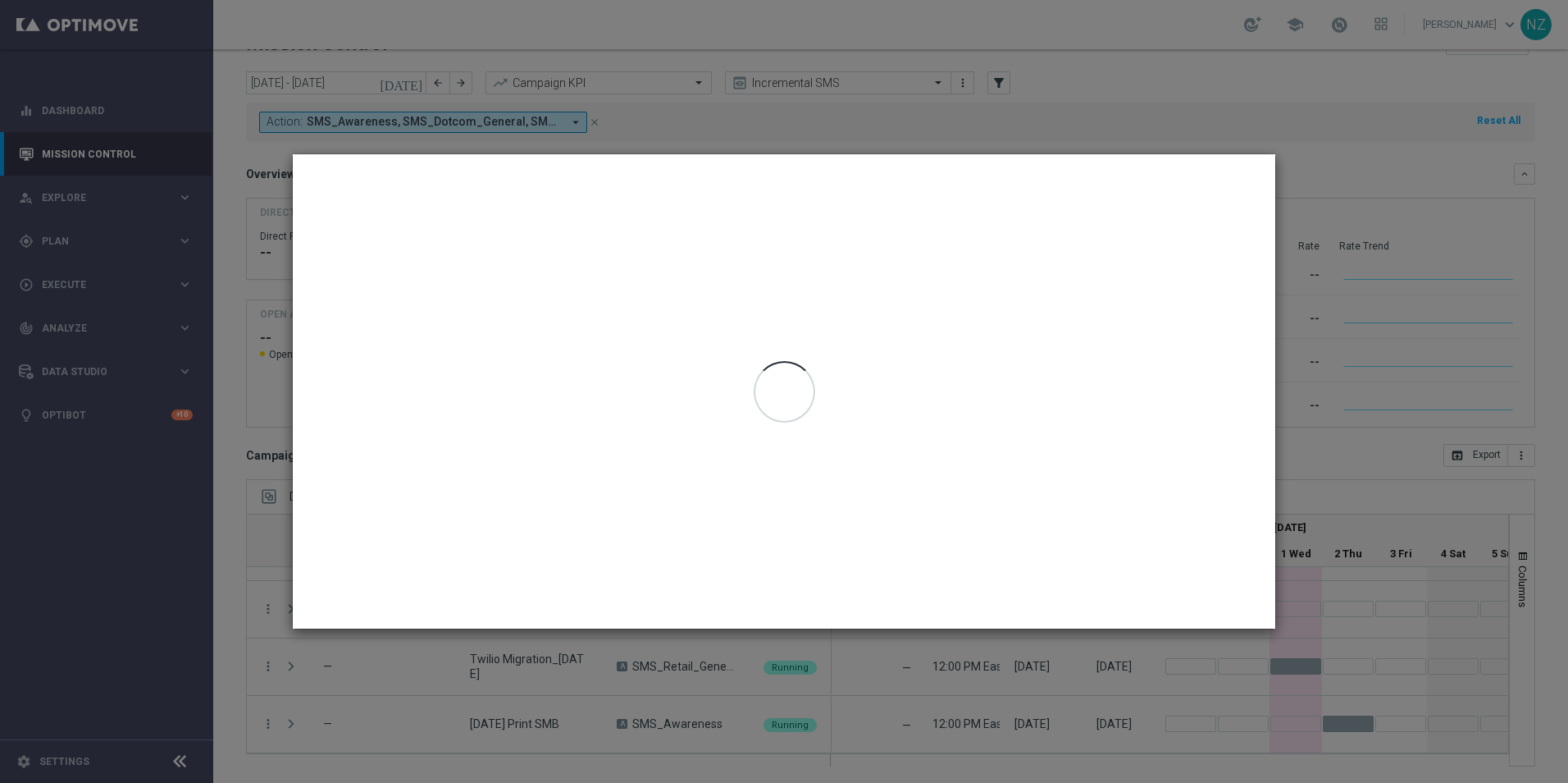
type input "[DATE] - [DATE]"
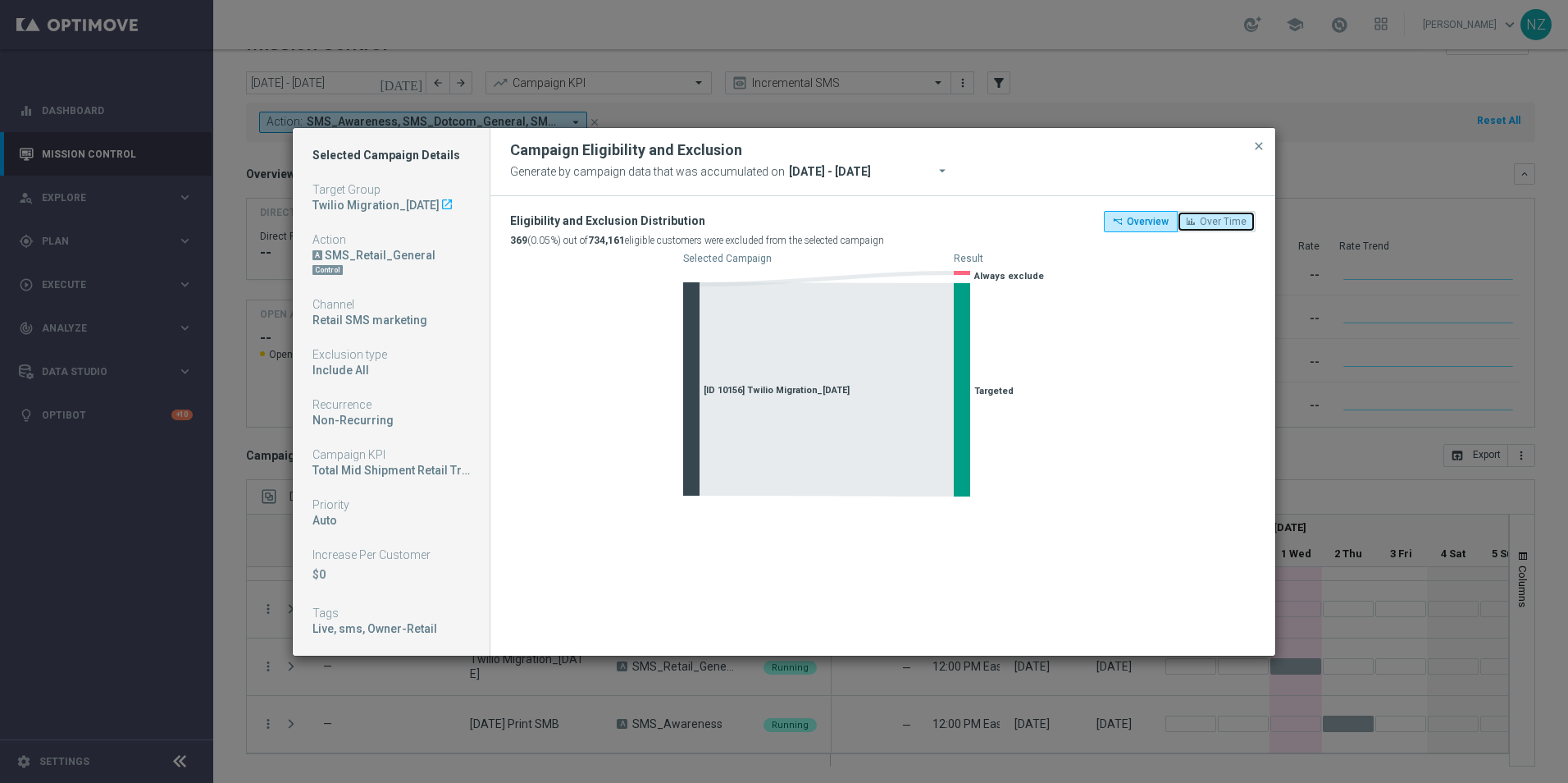
click at [1222, 231] on button "Over Time" at bounding box center [1215, 221] width 78 height 21
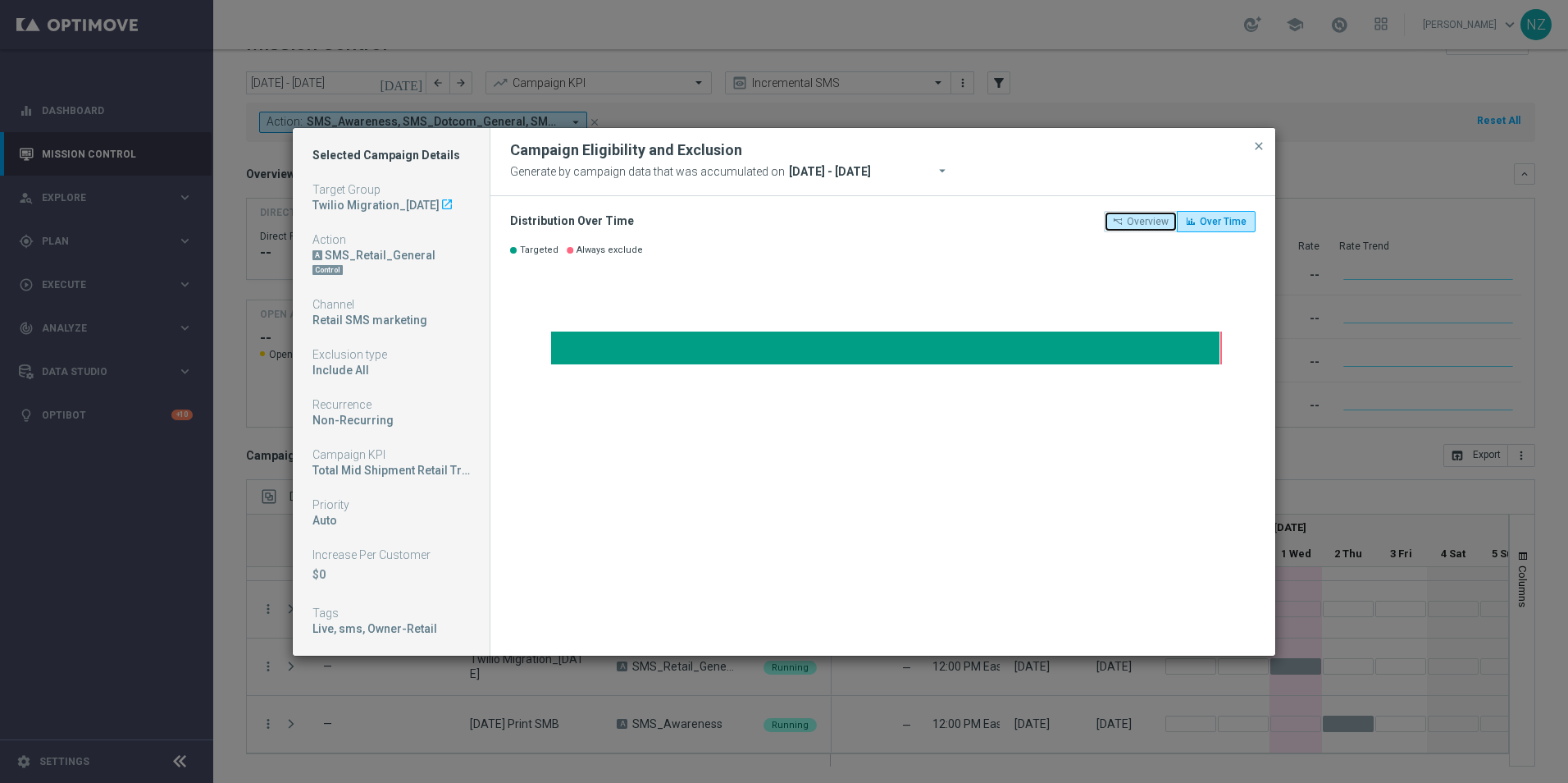
click at [1169, 221] on span "Overview" at bounding box center [1148, 222] width 42 height 12
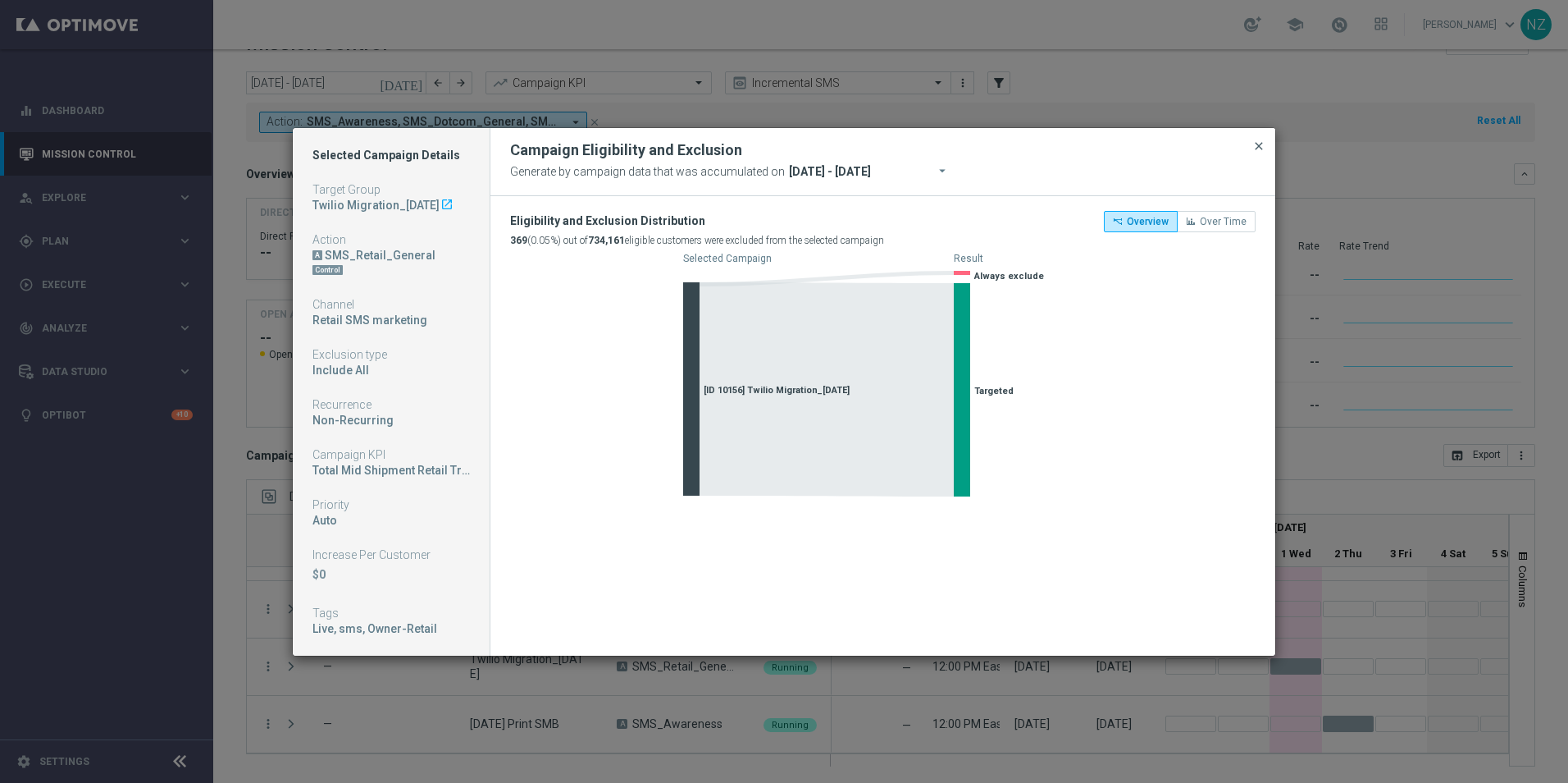
click at [1262, 143] on span "close" at bounding box center [1259, 146] width 13 height 14
